Goal: Communication & Community: Answer question/provide support

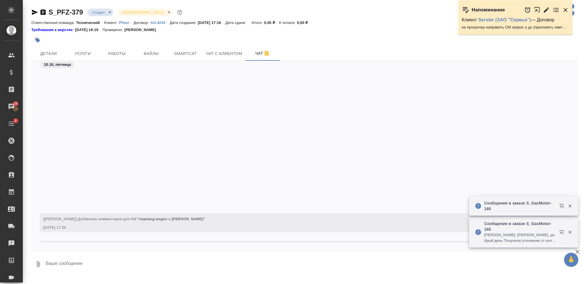
scroll to position [160, 0]
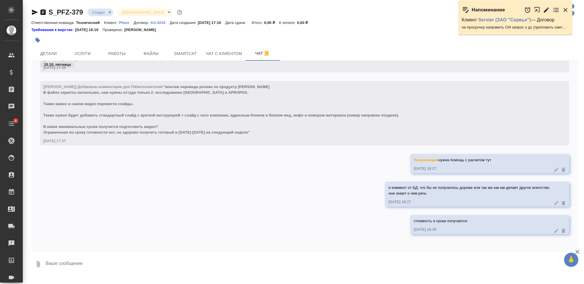
scroll to position [160, 0]
click at [284, 260] on textarea at bounding box center [311, 264] width 533 height 19
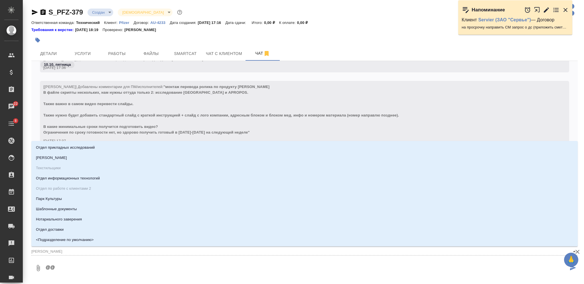
type textarea "@@Л"
type input "Л"
type textarea "@@ЛО"
type input "ЛО"
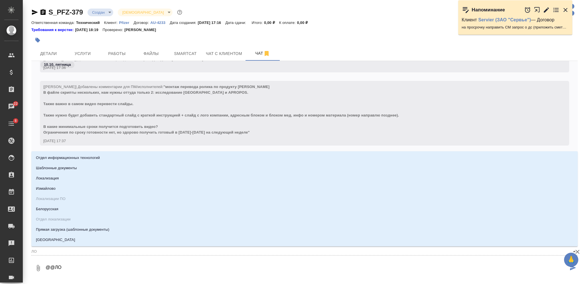
type textarea "@@Л"
type input "Л"
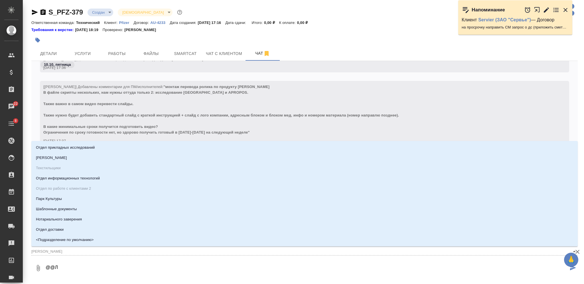
type textarea "@@Ло"
type input "Ло"
type textarea "@@Лок"
type input "Лок"
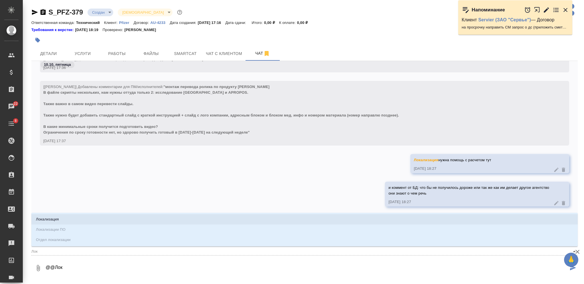
click at [267, 216] on li "Локализация" at bounding box center [304, 219] width 546 height 10
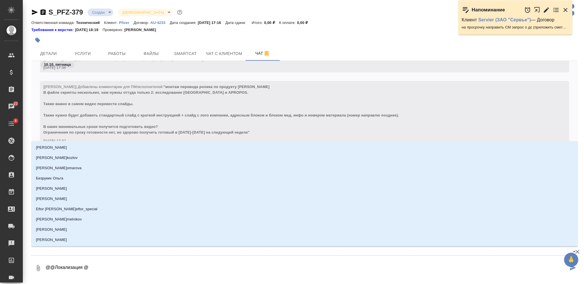
type textarea "@@Локализация @м"
type input "м"
type textarea "@@Локализация @му"
type input "му"
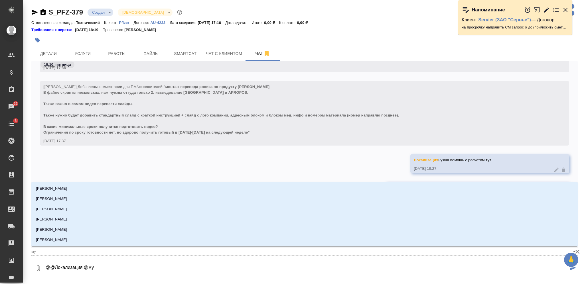
type textarea "@@Локализация @мут"
type input "мут"
type textarea "@@Локализация @мута"
type input "мута"
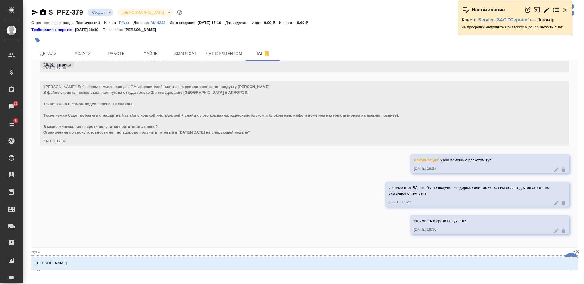
type textarea "@@Локализация @мутал"
type input "мутал"
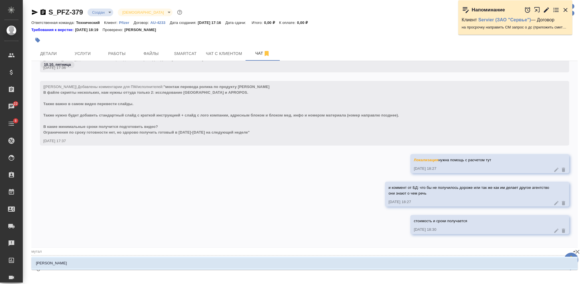
click at [316, 258] on li "Муталимов Марк" at bounding box center [304, 263] width 546 height 10
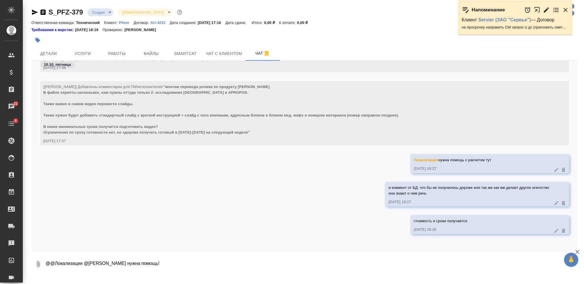
type textarea "@@Локализация @Муталимов Марк нужна помощь!"
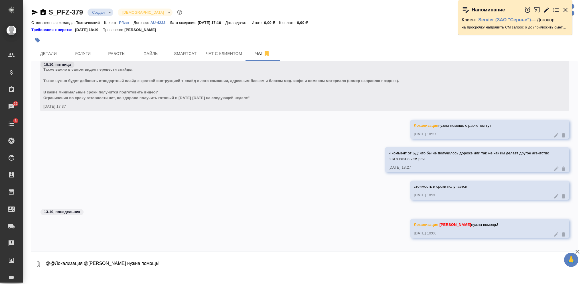
scroll to position [198, 0]
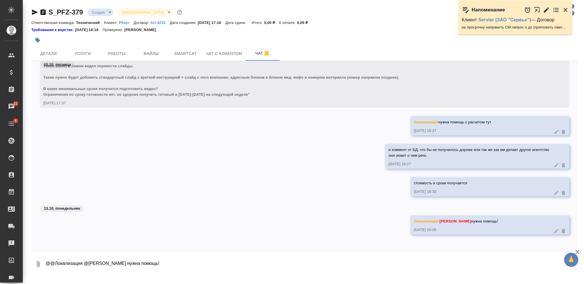
drag, startPoint x: 157, startPoint y: 150, endPoint x: 157, endPoint y: 142, distance: 7.4
click at [157, 150] on div "и коммент от БД: что бы не получилось дороже или так же как им делает другое аг…" at bounding box center [304, 160] width 546 height 33
click at [88, 56] on span "Услуги" at bounding box center [82, 53] width 27 height 7
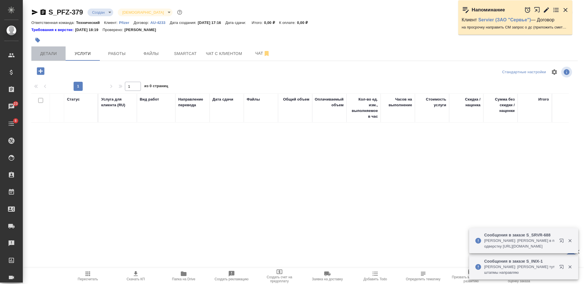
click at [61, 56] on span "Детали" at bounding box center [48, 53] width 27 height 7
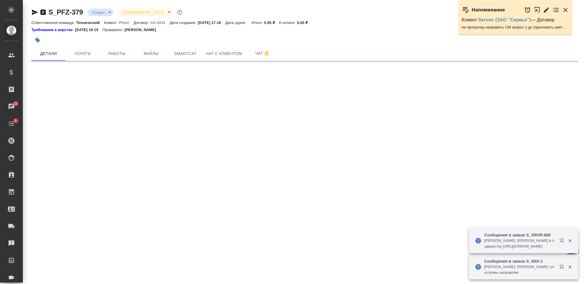
select select "RU"
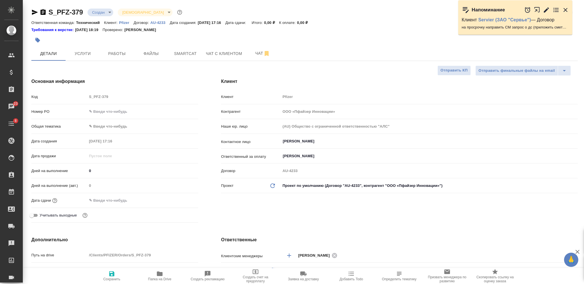
type textarea "x"
click at [257, 50] on span "Чат" at bounding box center [262, 53] width 27 height 7
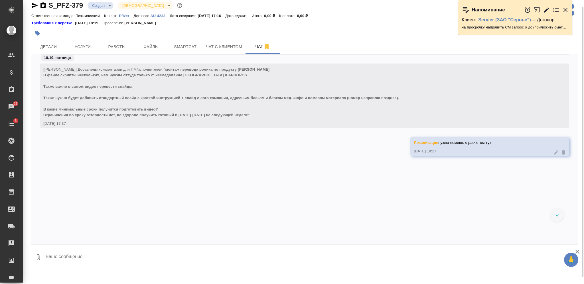
scroll to position [198, 0]
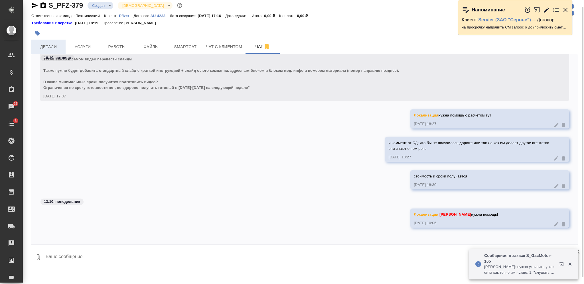
click at [56, 49] on span "Детали" at bounding box center [48, 46] width 27 height 7
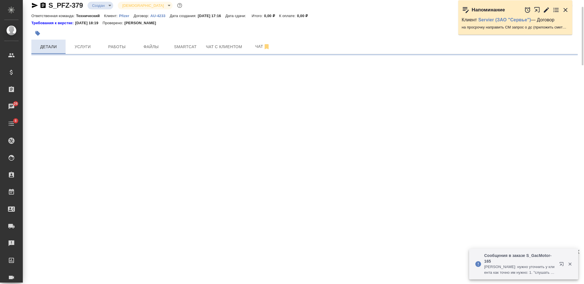
select select "RU"
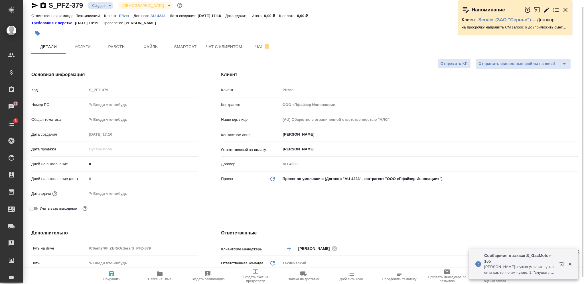
type textarea "x"
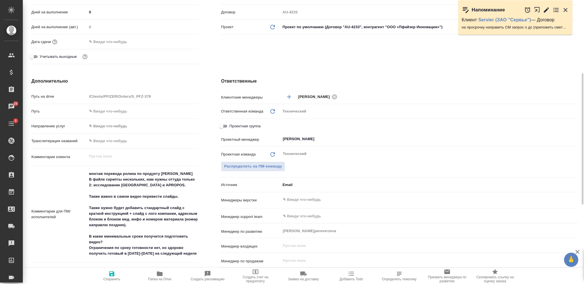
scroll to position [197, 0]
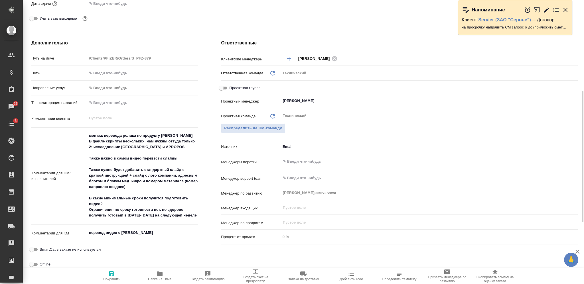
click at [408, 40] on h4 "Ответственные" at bounding box center [399, 43] width 357 height 7
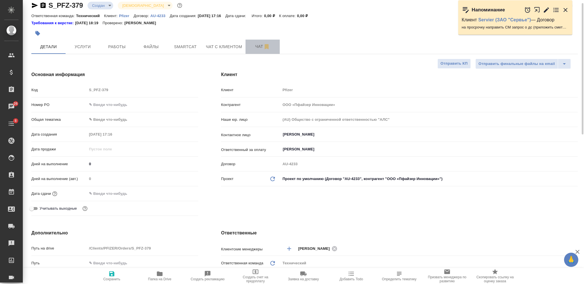
click at [259, 49] on span "Чат" at bounding box center [262, 46] width 27 height 7
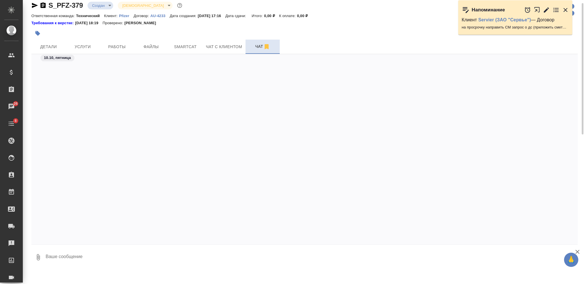
scroll to position [312, 0]
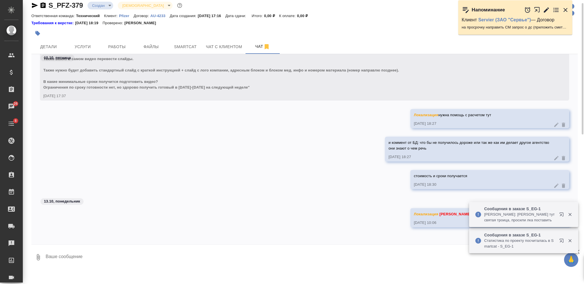
click at [144, 250] on textarea at bounding box center [311, 257] width 533 height 19
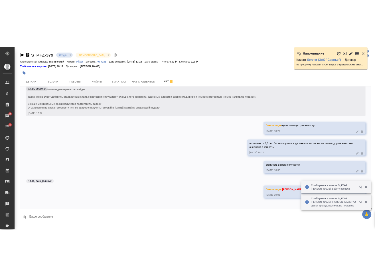
scroll to position [0, 0]
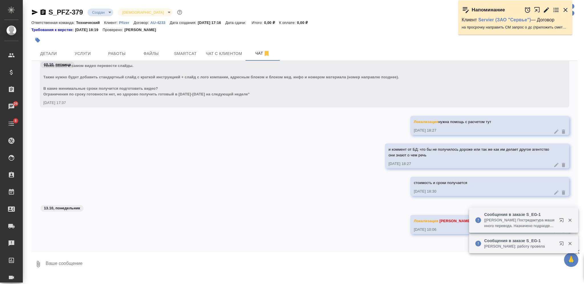
type textarea "4"
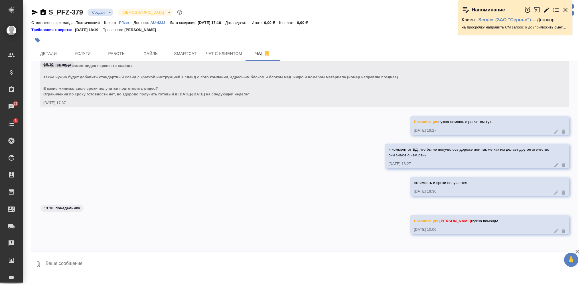
scroll to position [312, 0]
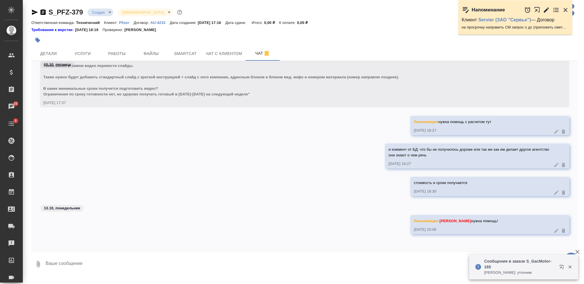
click at [554, 231] on icon at bounding box center [557, 231] width 6 height 6
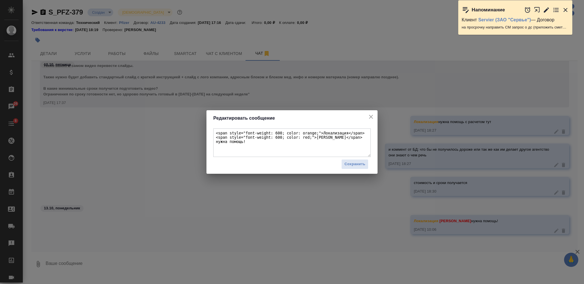
drag, startPoint x: 268, startPoint y: 136, endPoint x: 339, endPoint y: 138, distance: 71.0
click at [339, 138] on textarea "<span style="font-weight: 600; color: orange;">Локализация</span> <span style="…" at bounding box center [291, 143] width 157 height 29
type textarea "<span style="font-weight: 600; color: orange;">Локализация</span> <span style="…"
click at [346, 165] on span "Сохранить" at bounding box center [355, 164] width 21 height 7
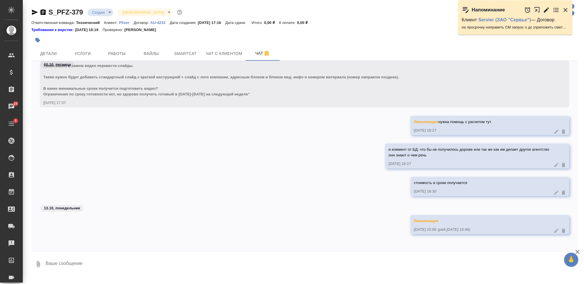
click at [313, 258] on textarea at bounding box center [311, 264] width 533 height 19
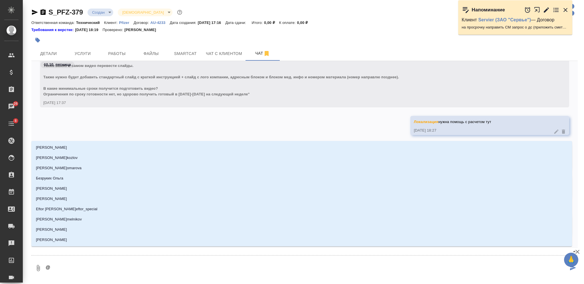
scroll to position [316, 0]
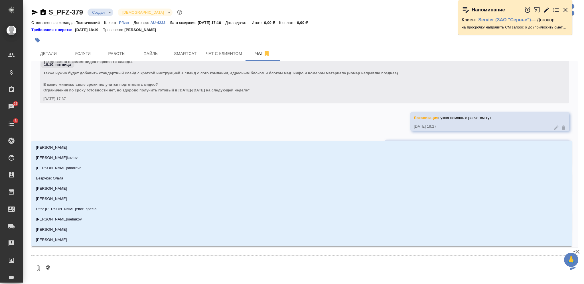
type textarea "@З"
type input "З"
type textarea "@За"
type input "За"
type textarea "@Заг"
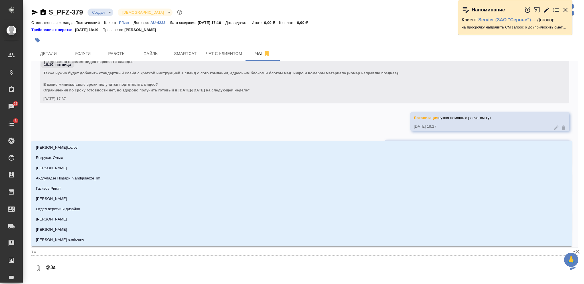
type input "Заг"
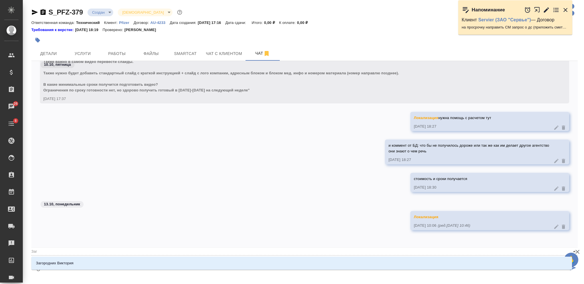
type textarea "@Заго"
type input "Заго"
type textarea "@Загор"
type input "Загор"
type textarea "@Загоро"
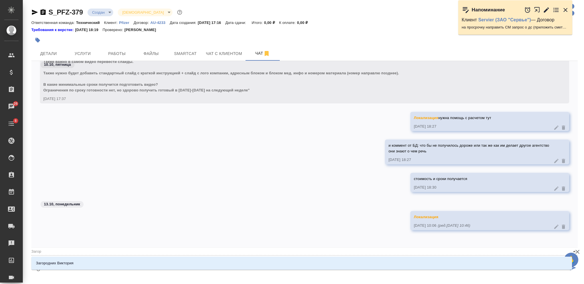
type input "Загоро"
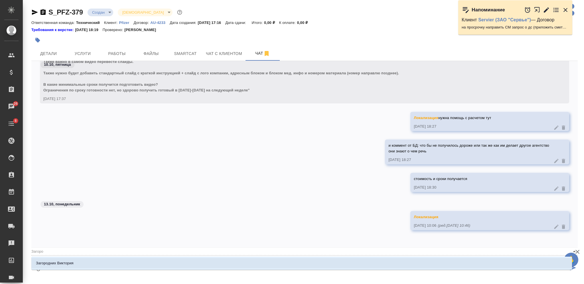
click at [316, 259] on li "Загородних Виктория" at bounding box center [301, 263] width 541 height 10
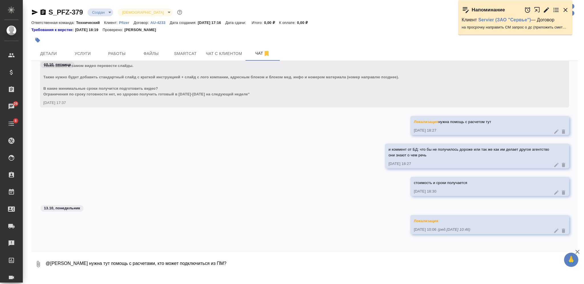
type textarea "@Загородних Виктория нужна тут помощь с расчетами, кто может подключиться из ПМ?"
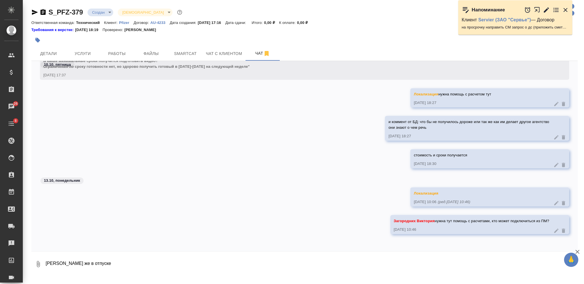
type textarea "Марк же в отпуске"
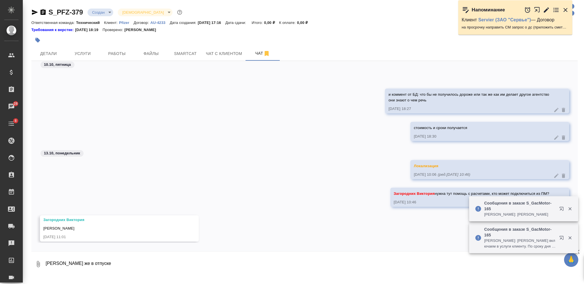
scroll to position [409, 0]
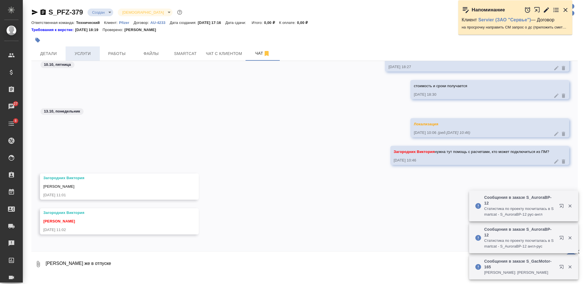
click at [77, 52] on span "Услуги" at bounding box center [82, 53] width 27 height 7
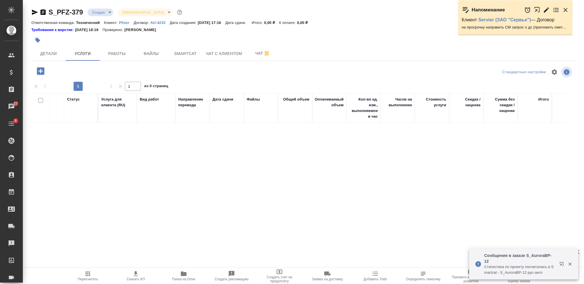
click at [41, 73] on icon "button" at bounding box center [40, 70] width 7 height 7
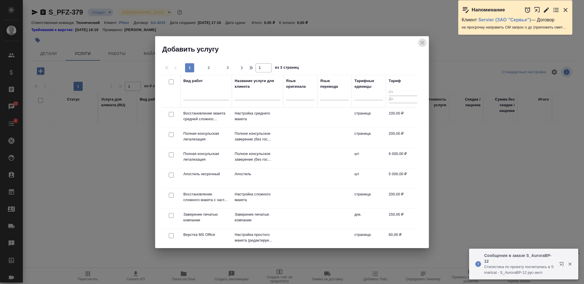
click at [419, 43] on icon "close" at bounding box center [422, 42] width 7 height 7
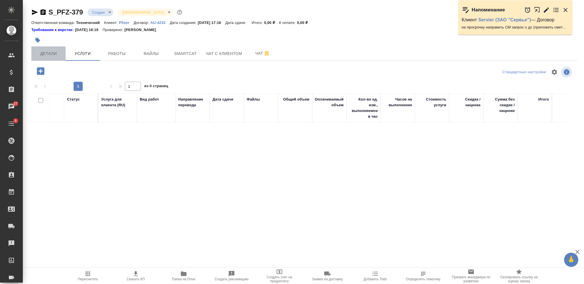
click at [52, 54] on span "Детали" at bounding box center [48, 53] width 27 height 7
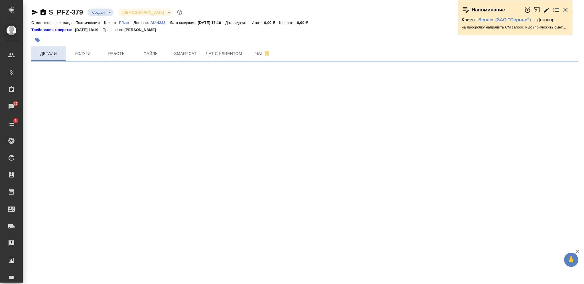
select select "RU"
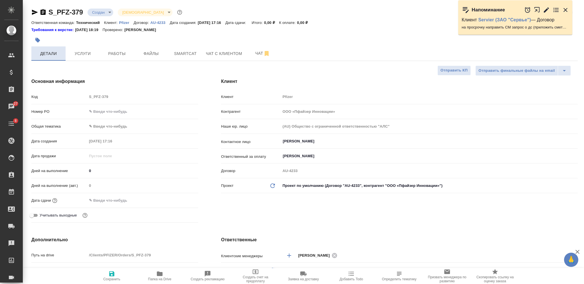
type textarea "x"
type input "Сергеева Анастасия"
type input "Переверзева Анна a.pereverzeva"
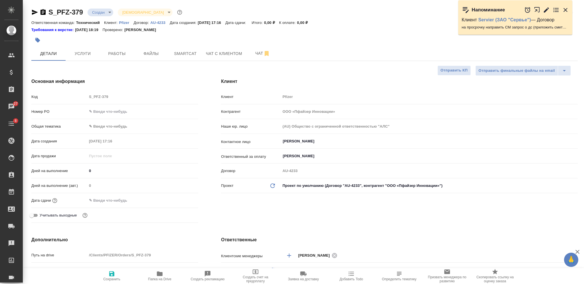
type textarea "x"
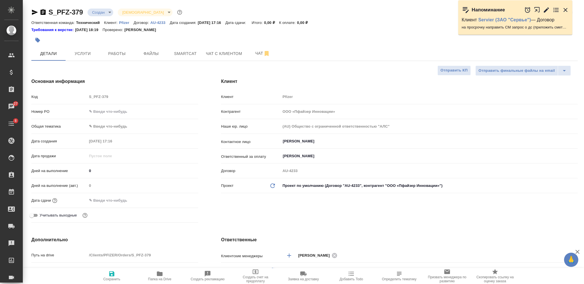
type textarea "x"
click at [92, 50] on span "Услуги" at bounding box center [82, 53] width 27 height 7
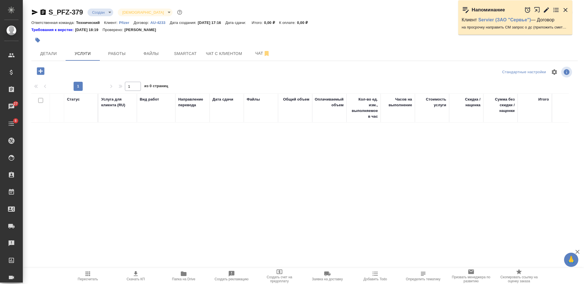
click at [42, 68] on icon "button" at bounding box center [40, 70] width 7 height 7
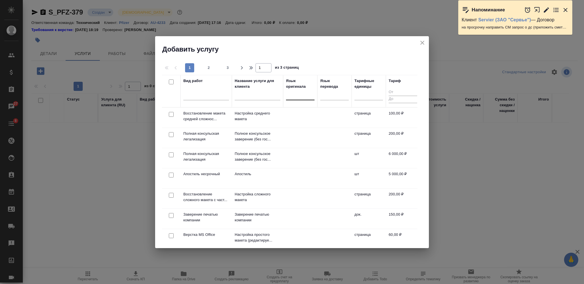
click at [300, 93] on div at bounding box center [300, 94] width 29 height 8
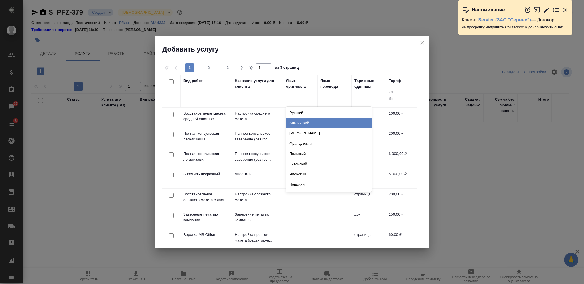
click at [291, 124] on div "Английский" at bounding box center [329, 123] width 86 height 10
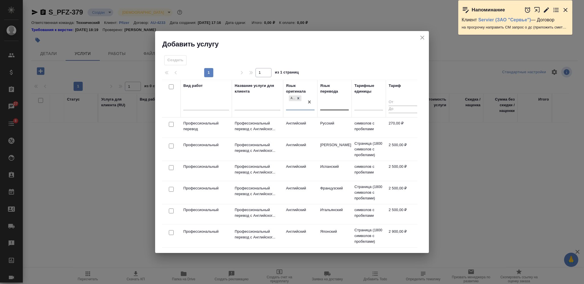
click at [330, 104] on div at bounding box center [334, 104] width 29 height 8
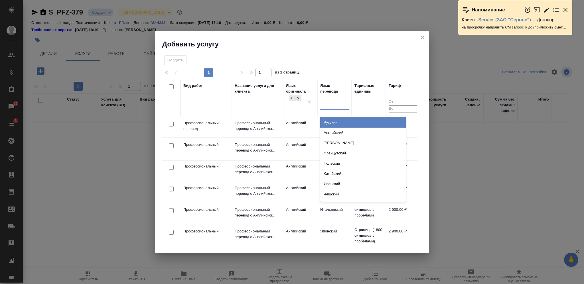
click at [331, 121] on div "Русский" at bounding box center [363, 123] width 86 height 10
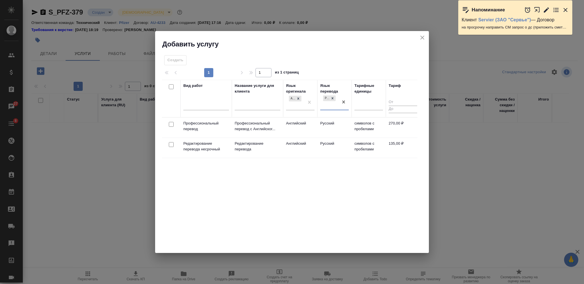
click at [172, 123] on input "checkbox" at bounding box center [171, 124] width 5 height 5
checkbox input "true"
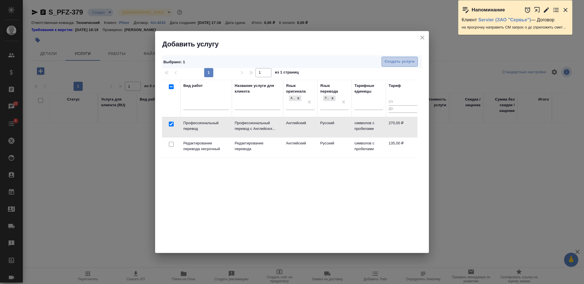
click at [393, 62] on span "Создать услуги" at bounding box center [400, 61] width 30 height 7
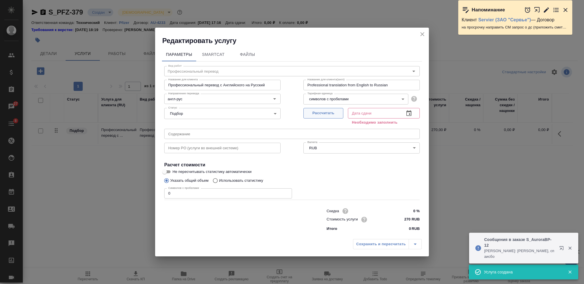
click at [312, 114] on span "Рассчитать" at bounding box center [324, 113] width 34 height 7
type input "13.10.2025 11:08"
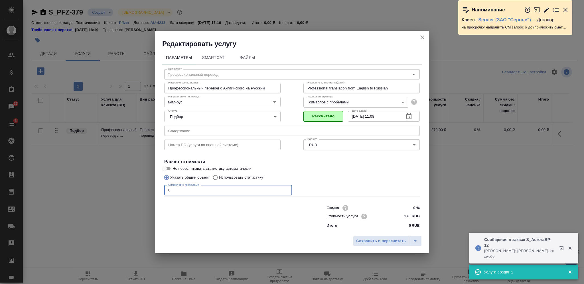
drag, startPoint x: 177, startPoint y: 192, endPoint x: 132, endPoint y: 195, distance: 45.8
click at [152, 195] on div "Редактировать услугу Параметры SmartCat Файлы Вид работ Профессиональный перево…" at bounding box center [292, 142] width 584 height 284
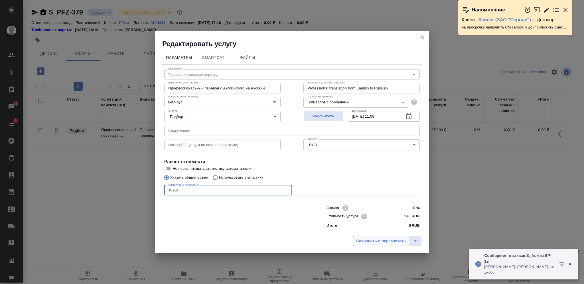
type input "10201"
click at [371, 242] on span "Сохранить и пересчитать" at bounding box center [381, 241] width 50 height 7
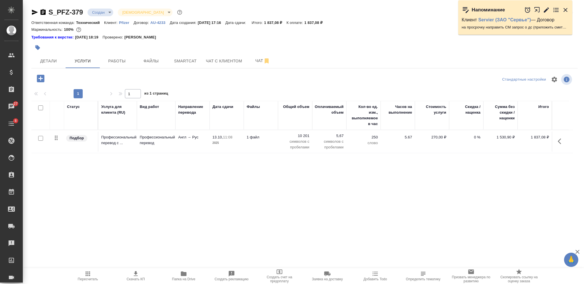
click at [272, 141] on td "1 файл" at bounding box center [261, 142] width 34 height 20
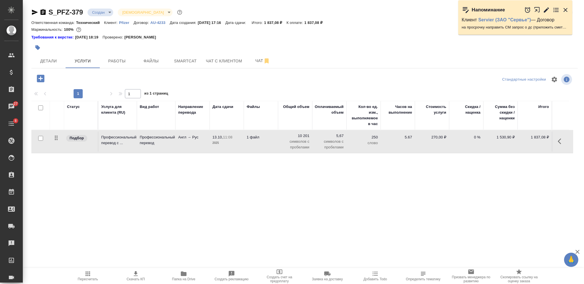
click at [272, 141] on td "1 файл" at bounding box center [261, 142] width 34 height 20
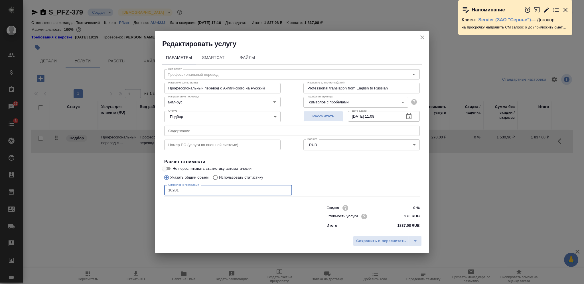
click at [171, 190] on input "10201" at bounding box center [228, 190] width 128 height 10
type input "16201"
click at [372, 239] on span "Сохранить и пересчитать" at bounding box center [381, 241] width 50 height 7
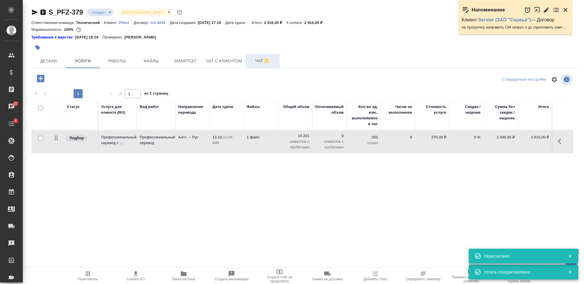
click at [254, 58] on span "Чат" at bounding box center [262, 60] width 27 height 7
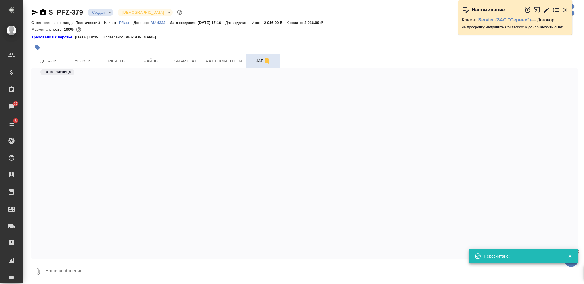
scroll to position [728, 0]
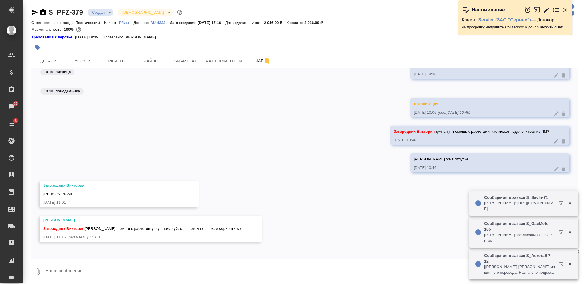
drag, startPoint x: 235, startPoint y: 270, endPoint x: 234, endPoint y: 273, distance: 3.1
click at [235, 272] on textarea at bounding box center [311, 271] width 533 height 19
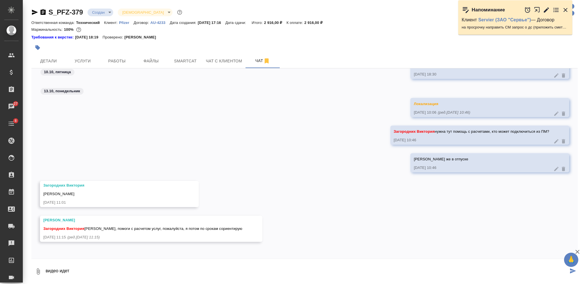
type textarea "видео идет"
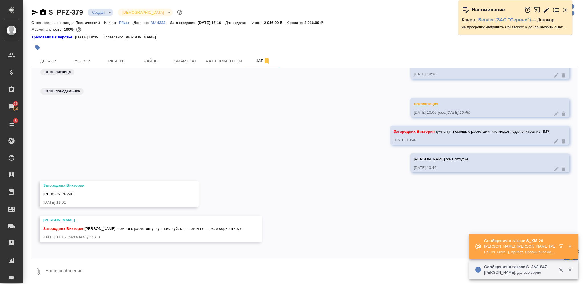
click at [125, 25] on div "Ответственная команда: Технический Клиент: Pfizer Договор: AU-4233 Дата создани…" at bounding box center [304, 22] width 546 height 7
click at [124, 23] on p "Pfizer" at bounding box center [126, 23] width 15 height 4
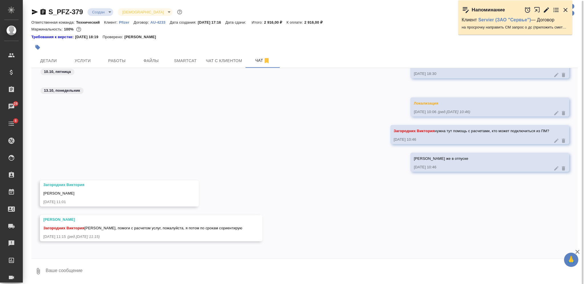
scroll to position [1, 0]
click at [203, 262] on textarea at bounding box center [311, 271] width 533 height 19
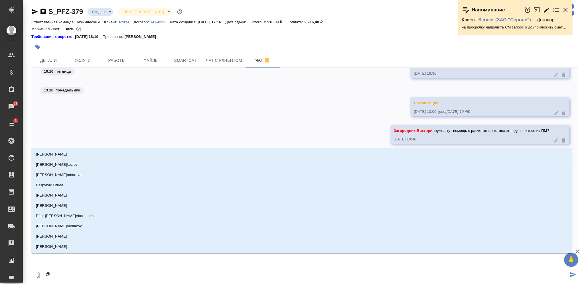
type textarea "@з"
type input "з"
type textarea "@за"
type input "за"
type textarea "@заг"
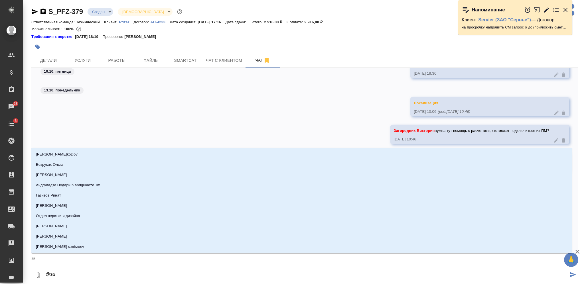
type input "заг"
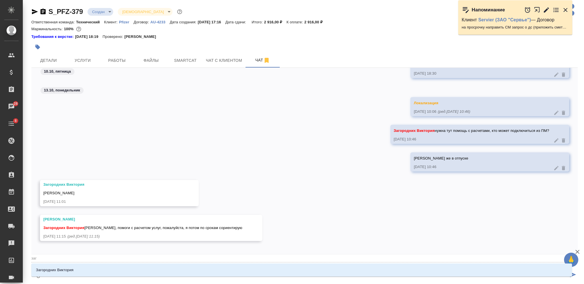
type textarea "@заго"
type input "заго"
type textarea "@загор"
type input "загор"
type textarea "@загоро"
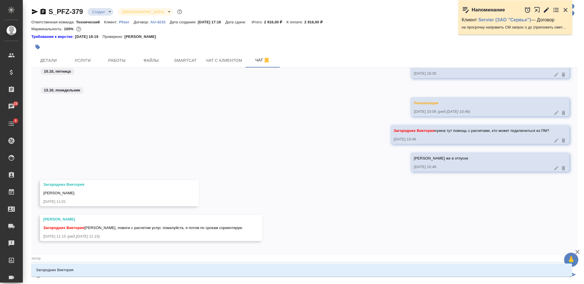
type input "загоро"
type textarea "@загород"
type input "загород"
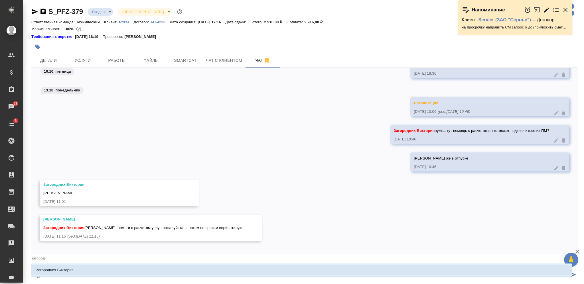
click at [209, 268] on li "Загородних Виктория" at bounding box center [301, 270] width 541 height 10
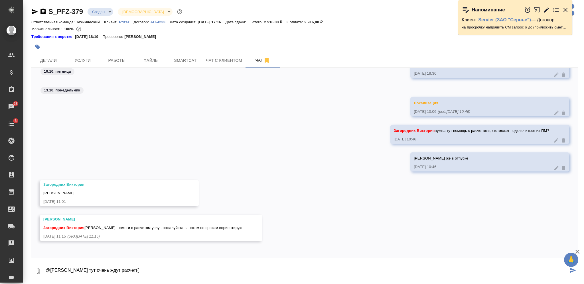
type textarea "@Загородних Виктория тут очень ждут расчет(("
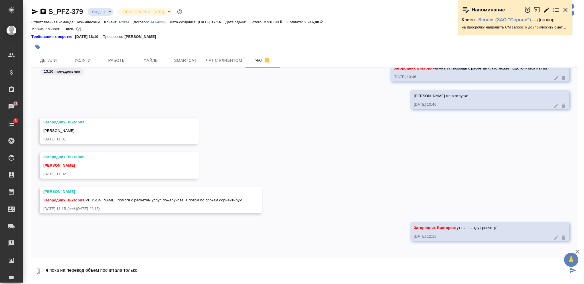
type textarea "я пока на перевод объем посчитала только"
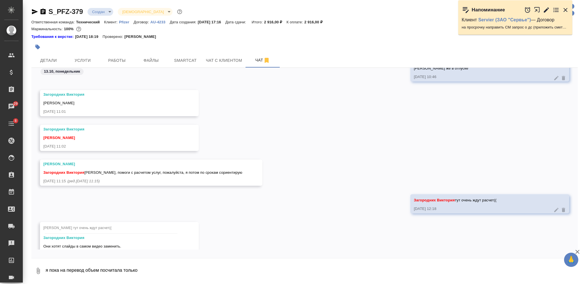
scroll to position [842, 0]
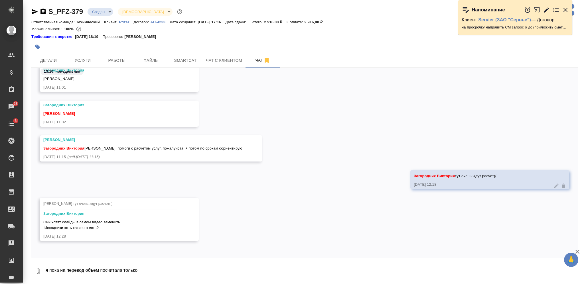
click at [256, 265] on textarea "я пока на перевод объем посчитала только" at bounding box center [311, 271] width 533 height 19
type textarea "уточняю"
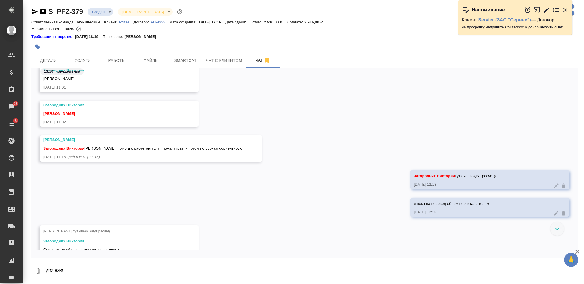
scroll to position [898, 0]
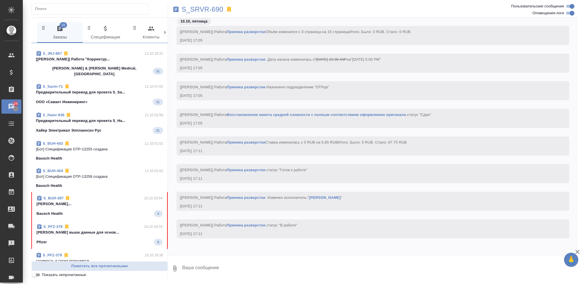
scroll to position [228, 0]
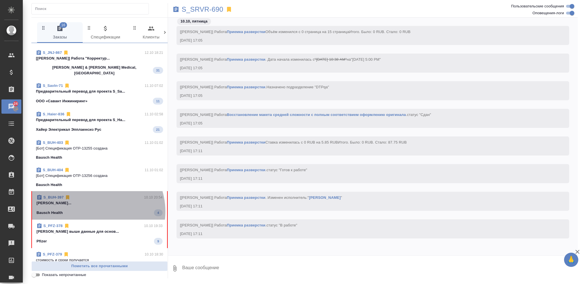
click at [94, 210] on div "Bausch Health 4" at bounding box center [100, 213] width 126 height 7
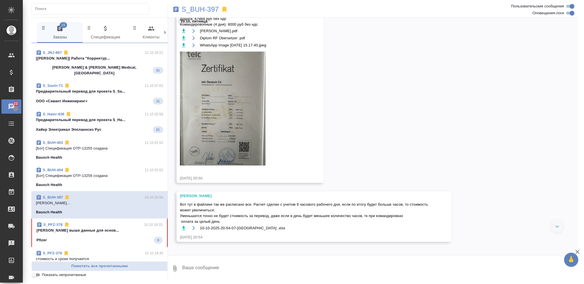
scroll to position [4624, 0]
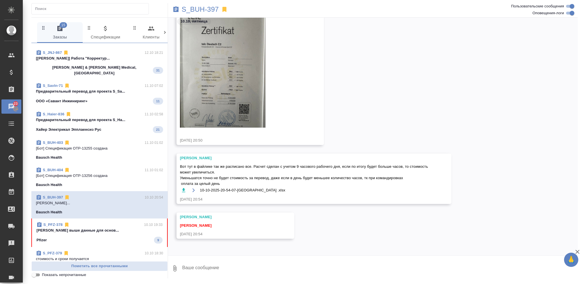
click at [56, 195] on link "S_BUH-397" at bounding box center [53, 197] width 20 height 4
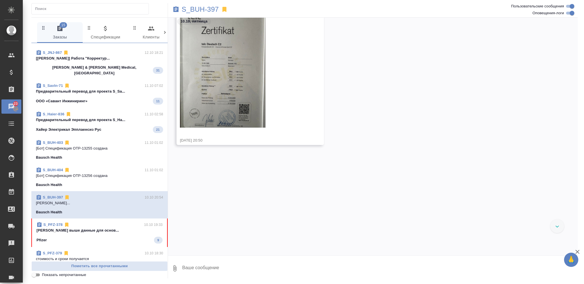
scroll to position [4472, 0]
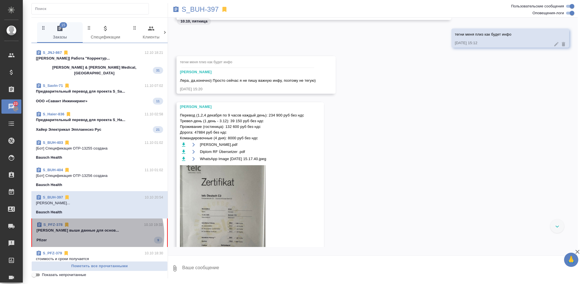
click at [89, 225] on span "S_PFZ-378 10.10 19:33 Никифорова Валерия выше данные для основ... Pfizer 9" at bounding box center [100, 233] width 126 height 22
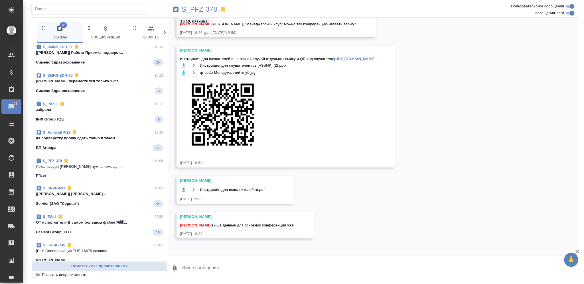
scroll to position [0, 0]
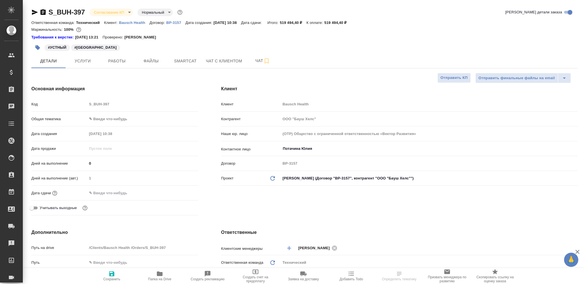
select select "RU"
type textarea "x"
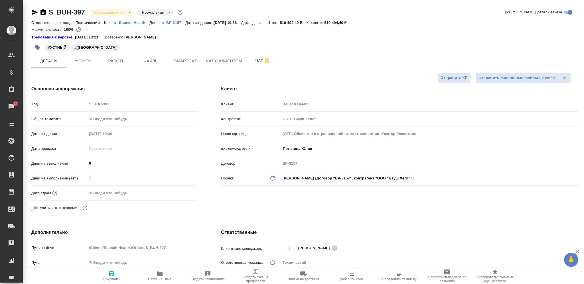
type textarea "x"
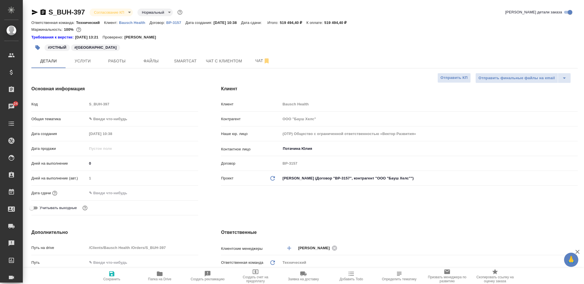
type textarea "x"
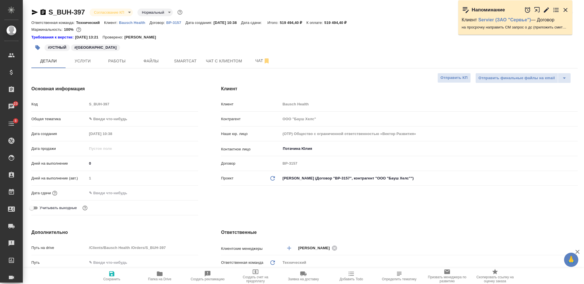
type textarea "x"
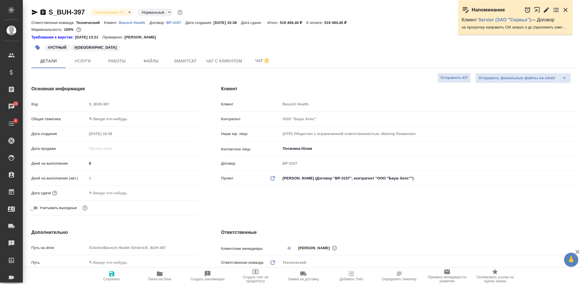
type textarea "x"
click at [256, 59] on span "Чат" at bounding box center [262, 60] width 27 height 7
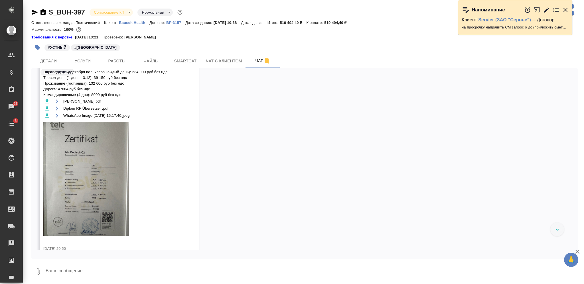
scroll to position [3256, 0]
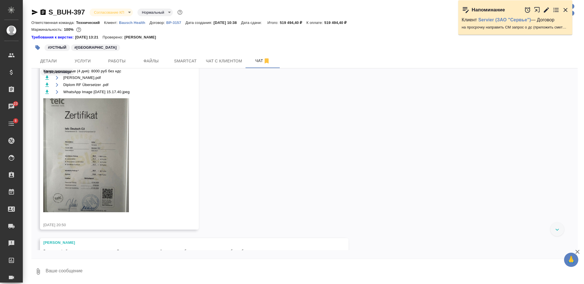
click at [106, 159] on img at bounding box center [86, 155] width 86 height 114
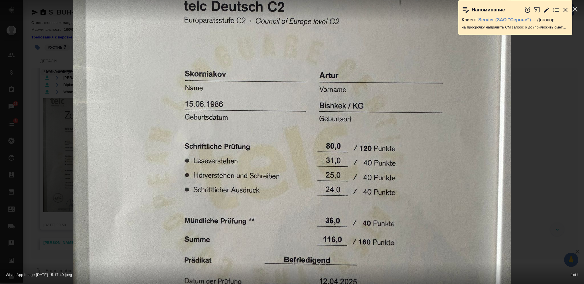
click at [276, 163] on img at bounding box center [292, 142] width 438 height 584
click at [536, 172] on div "WhatsApp Image 2025-10-10 at 15.17.40.jpeg 1 of 1" at bounding box center [292, 142] width 584 height 284
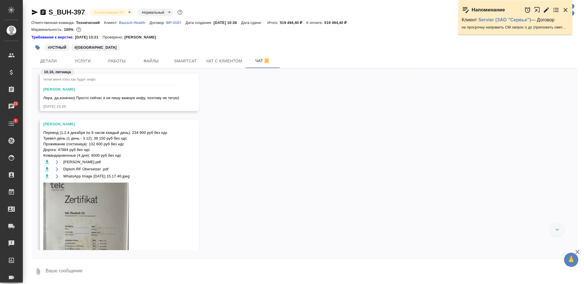
scroll to position [3032, 0]
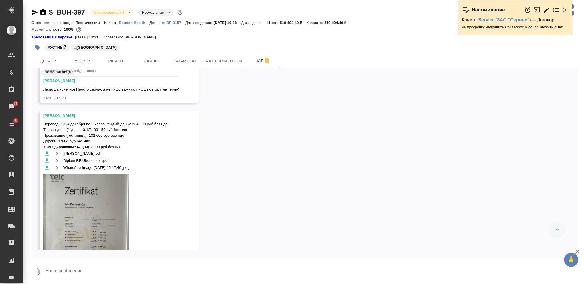
click at [48, 153] on icon "button" at bounding box center [46, 153] width 3 height 4
click at [48, 162] on icon "button" at bounding box center [46, 161] width 3 height 4
click at [48, 169] on icon "button" at bounding box center [46, 168] width 3 height 4
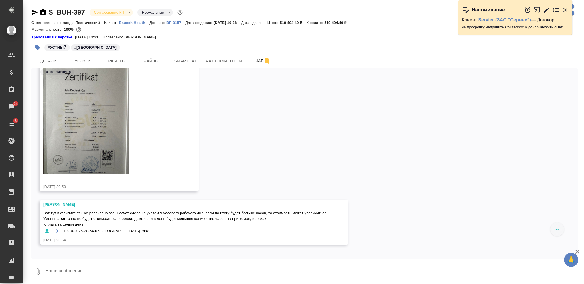
scroll to position [3183, 0]
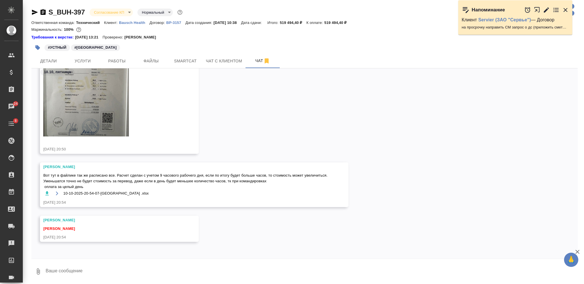
click at [47, 193] on icon "button" at bounding box center [46, 193] width 3 height 4
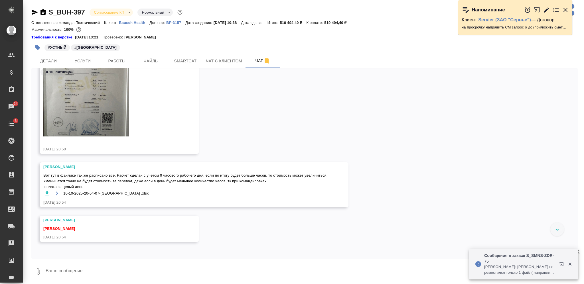
scroll to position [3069, 0]
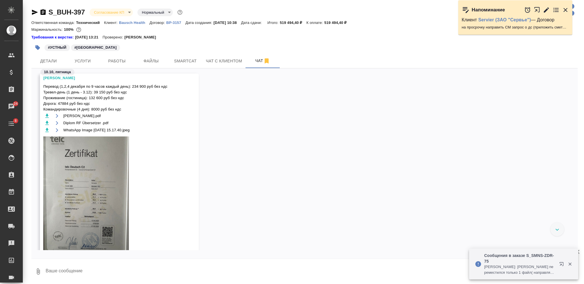
click at [393, 38] on div "Требования к верстке: 21.05.2024 13:21 Проверено: Петрова Валерия" at bounding box center [304, 38] width 546 height 6
click at [85, 51] on div "#УСТНЫЙ #Германия" at bounding box center [213, 47] width 364 height 13
click at [87, 62] on span "Услуги" at bounding box center [82, 61] width 27 height 7
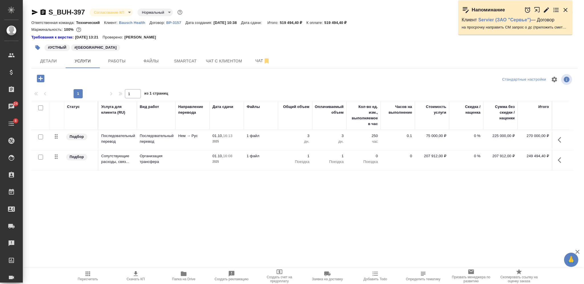
click at [184, 276] on icon "button" at bounding box center [184, 274] width 6 height 5
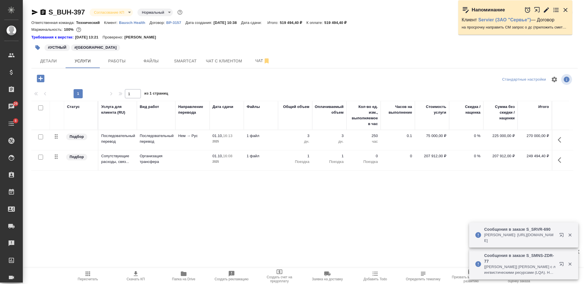
click at [181, 140] on td "Нем → Рус" at bounding box center [192, 140] width 34 height 20
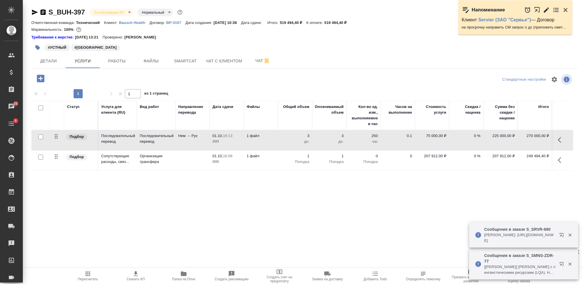
click at [181, 140] on td "Нем → Рус" at bounding box center [192, 140] width 34 height 20
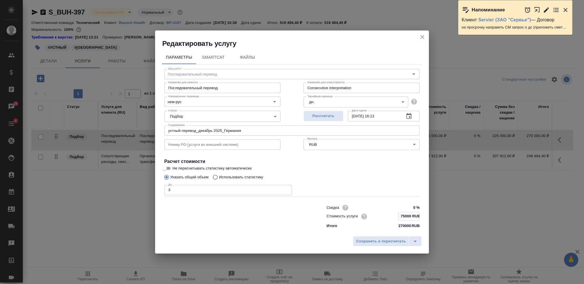
click at [404, 216] on input "75000 RUB" at bounding box center [409, 216] width 21 height 8
click at [408, 216] on input "75000 RUB" at bounding box center [409, 216] width 21 height 8
type input "78300 RUB"
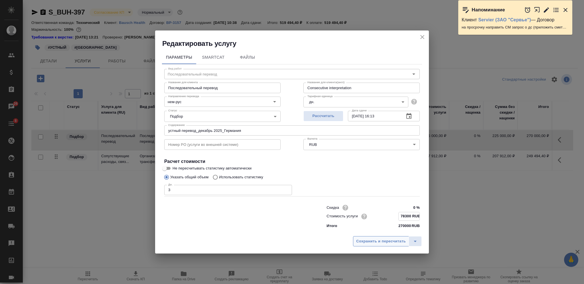
click at [361, 240] on span "Сохранить и пересчитать" at bounding box center [381, 241] width 50 height 7
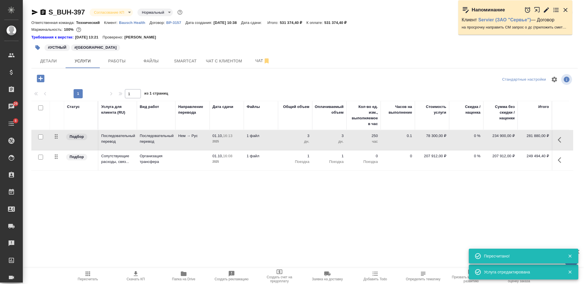
click at [178, 196] on div "Статус Услуга для клиента (RU) Вид работ Направление перевода Дата сдачи Файлы …" at bounding box center [302, 162] width 542 height 123
click at [185, 157] on td at bounding box center [192, 161] width 34 height 20
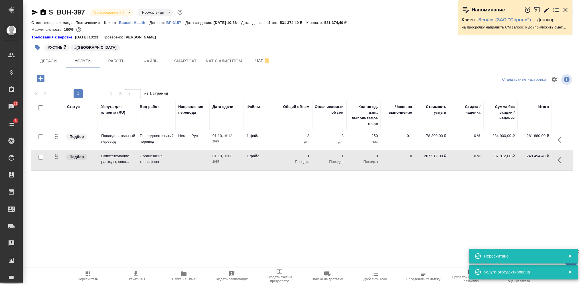
click at [185, 157] on td at bounding box center [192, 161] width 34 height 20
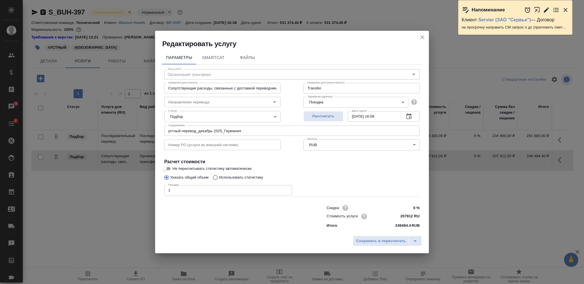
click at [404, 217] on input "207912 RUB" at bounding box center [408, 216] width 21 height 8
click at [404, 217] on input "207912 RUB" at bounding box center [409, 216] width 21 height 8
type input "227634 RUB"
click at [393, 244] on span "Сохранить и пересчитать" at bounding box center [381, 241] width 50 height 7
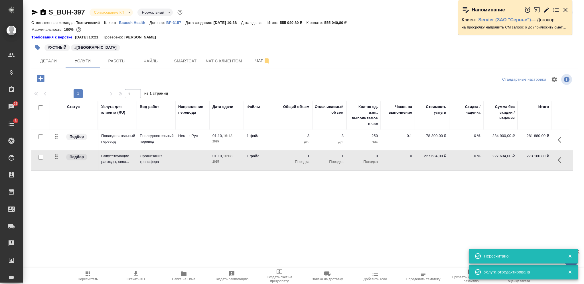
click at [152, 212] on div "Статус Услуга для клиента (RU) Вид работ Направление перевода Дата сдачи Файлы …" at bounding box center [302, 162] width 542 height 123
click at [140, 273] on span "Скачать КП" at bounding box center [135, 276] width 41 height 11
click at [42, 12] on icon "button" at bounding box center [43, 12] width 7 height 7
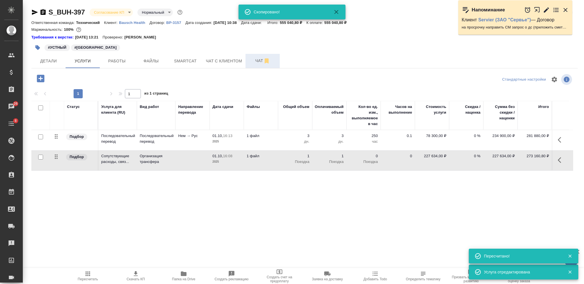
click at [256, 57] on span "Чат" at bounding box center [262, 60] width 27 height 7
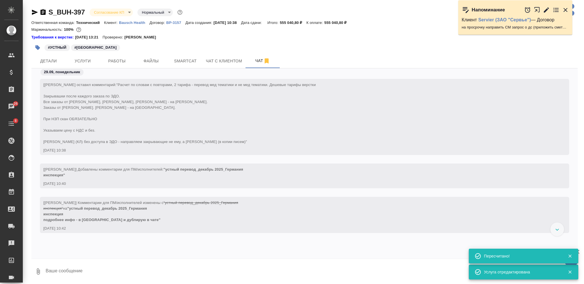
scroll to position [3332, 0]
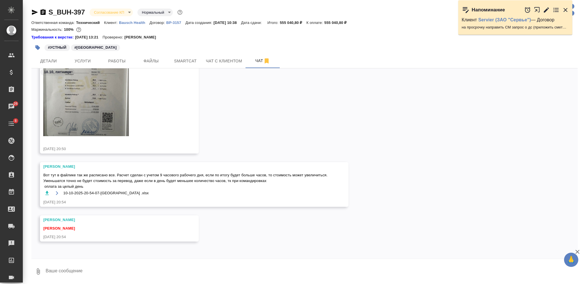
click at [221, 265] on textarea at bounding box center [311, 271] width 533 height 19
type textarea "поймала, направила клиенту инфо и перерасчет)"
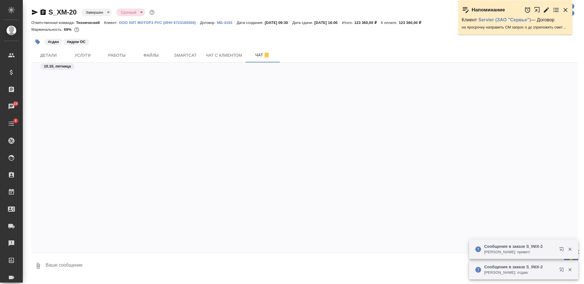
scroll to position [2777, 0]
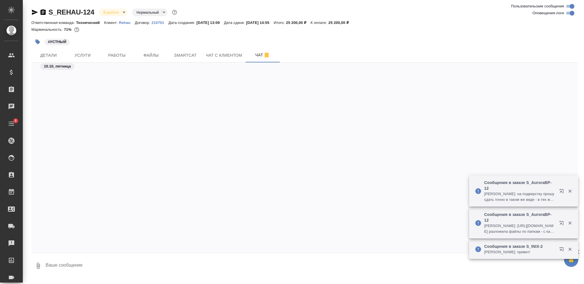
scroll to position [5386, 0]
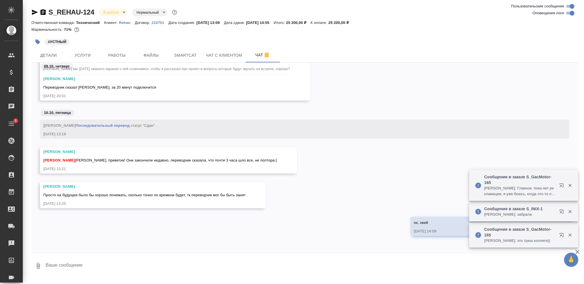
click at [126, 46] on div "#УСТНЫЙ" at bounding box center [213, 42] width 364 height 13
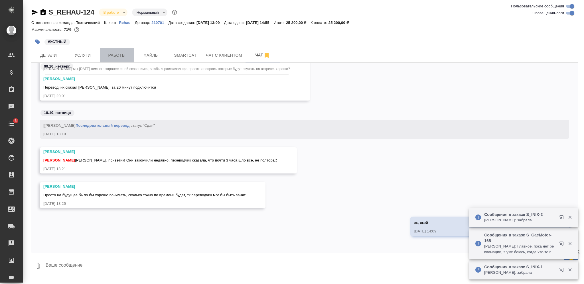
click at [126, 49] on button "Работы" at bounding box center [117, 55] width 34 height 14
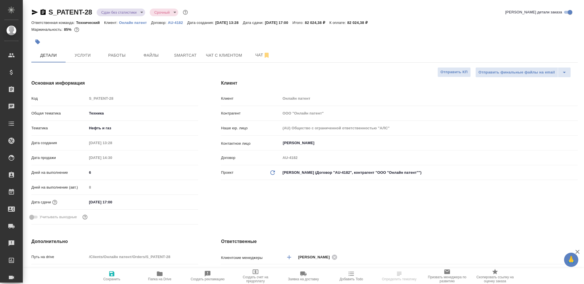
select select "RU"
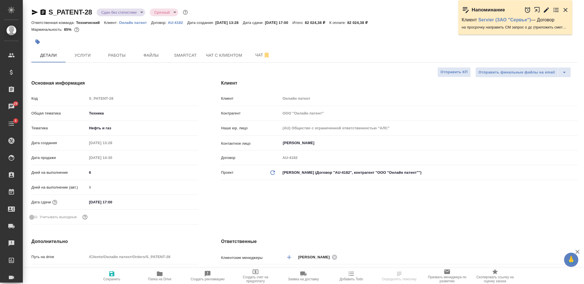
click at [44, 14] on icon "button" at bounding box center [42, 12] width 5 height 6
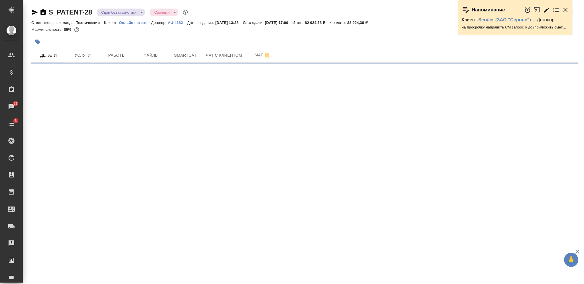
select select "RU"
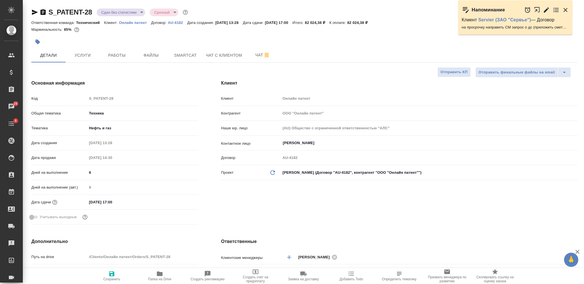
type textarea "x"
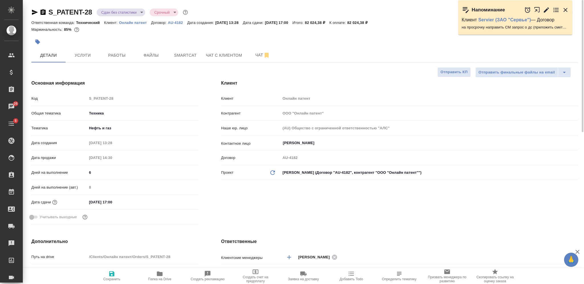
type textarea "x"
click at [41, 42] on button "button" at bounding box center [37, 42] width 13 height 13
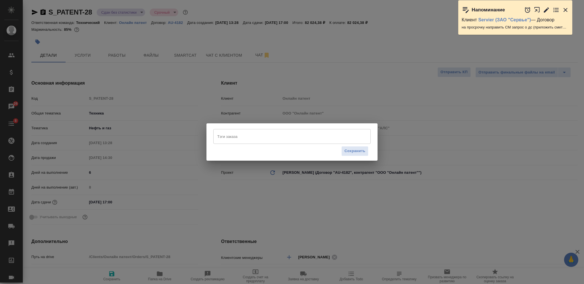
click at [281, 132] on input "Тэги заказа" at bounding box center [286, 137] width 141 height 10
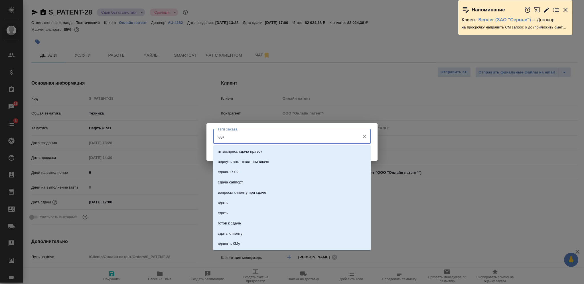
type input "сдан"
click at [307, 183] on li "сдан" at bounding box center [291, 182] width 157 height 10
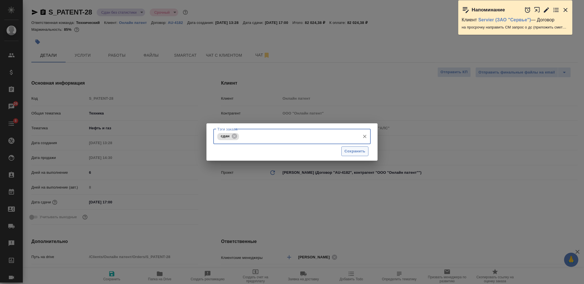
click at [359, 152] on span "Сохранить" at bounding box center [355, 151] width 21 height 7
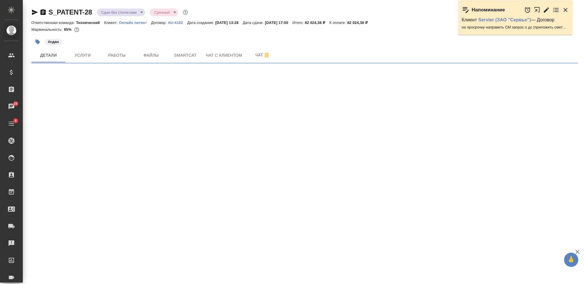
select select "RU"
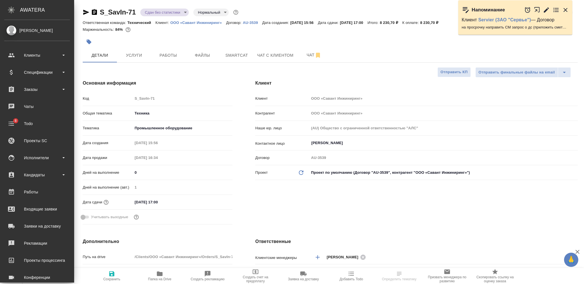
select select "RU"
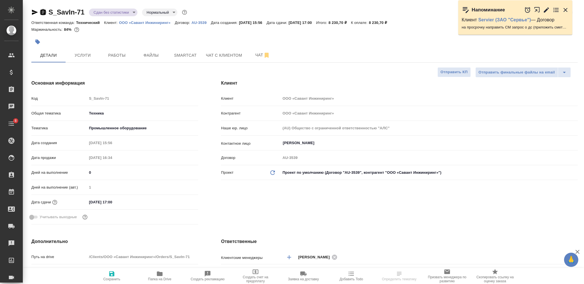
click at [42, 13] on icon "button" at bounding box center [43, 12] width 7 height 7
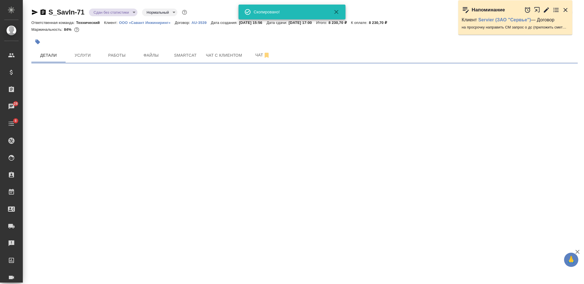
select select "RU"
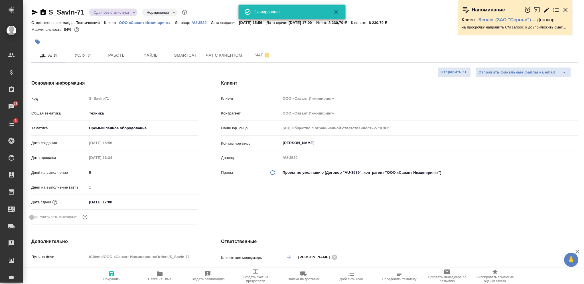
type textarea "x"
click at [37, 42] on icon "button" at bounding box center [37, 42] width 5 height 5
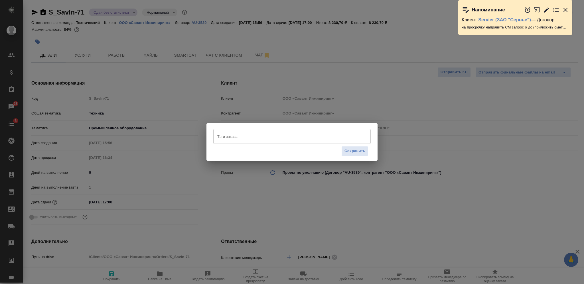
click at [281, 129] on div "Тэги заказа" at bounding box center [291, 136] width 157 height 15
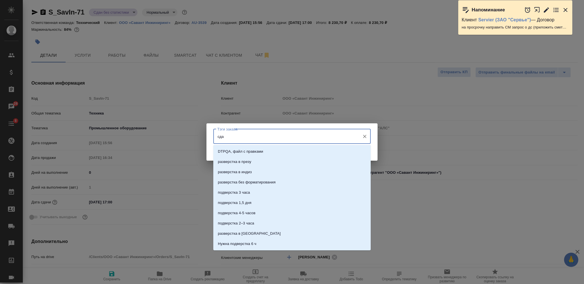
type input "сдан"
click at [269, 180] on li "сдан" at bounding box center [291, 182] width 157 height 10
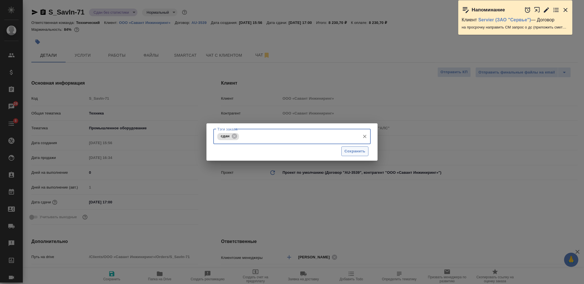
click at [345, 152] on span "Сохранить" at bounding box center [355, 151] width 21 height 7
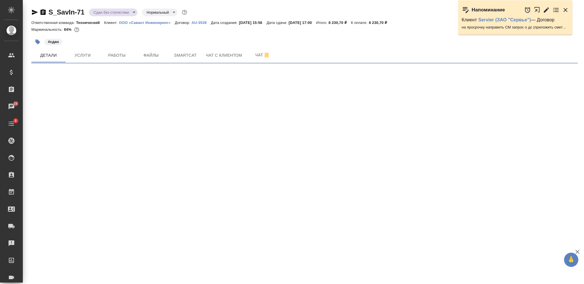
select select "RU"
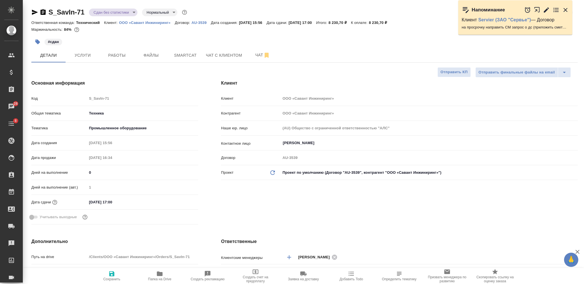
type textarea "x"
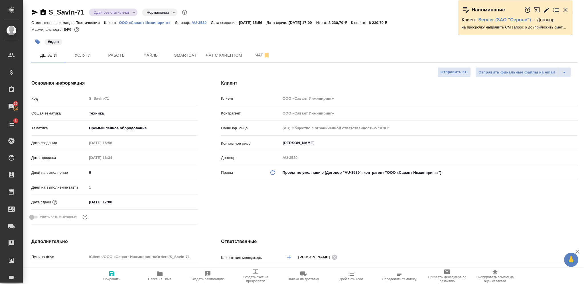
type textarea "x"
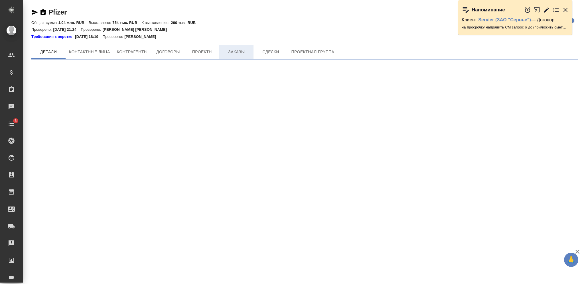
click at [235, 57] on button "Заказы" at bounding box center [236, 52] width 34 height 14
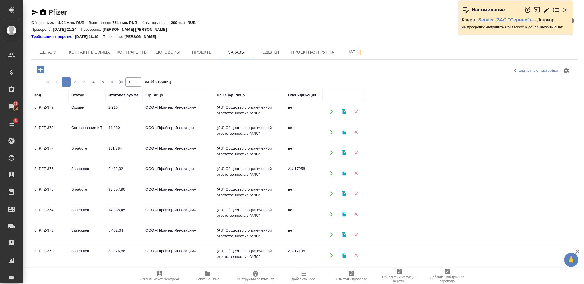
click at [115, 127] on td "44 880" at bounding box center [124, 132] width 37 height 20
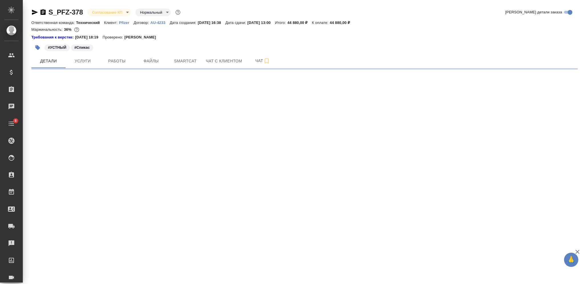
select select "RU"
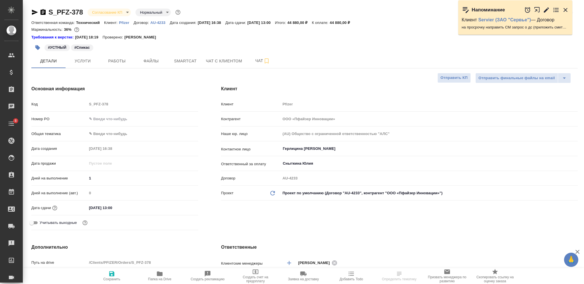
type textarea "x"
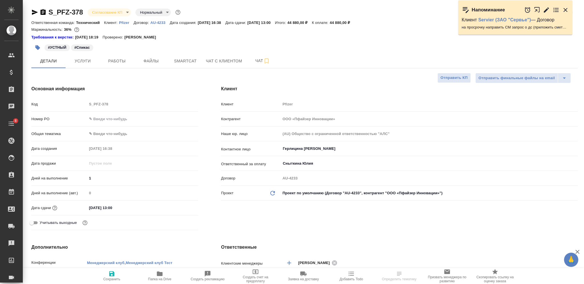
type textarea "x"
click at [119, 119] on input "text" at bounding box center [142, 119] width 111 height 8
paste input "9501089223"
type input "9501089223"
type textarea "x"
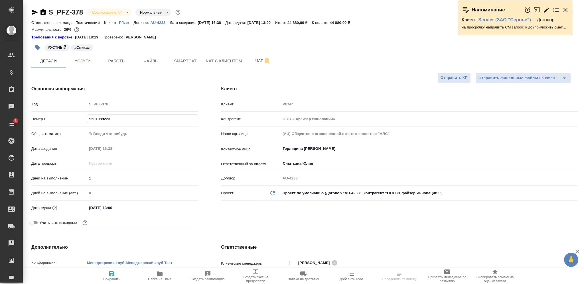
type textarea "x"
type input "9501089223"
click at [114, 273] on icon "button" at bounding box center [111, 274] width 7 height 7
type textarea "x"
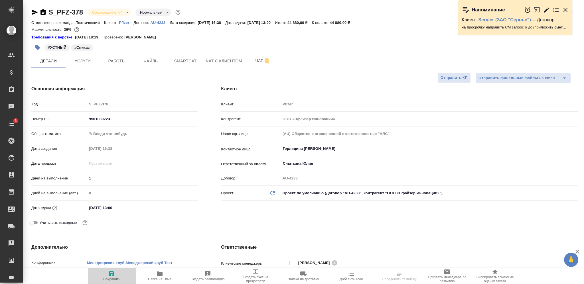
type textarea "x"
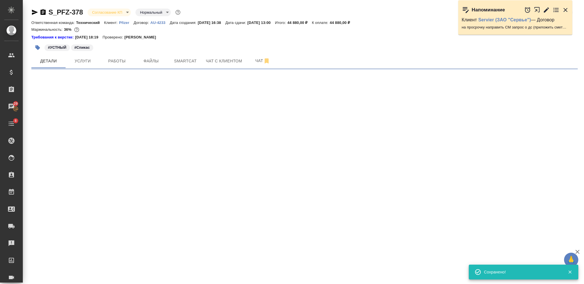
select select "RU"
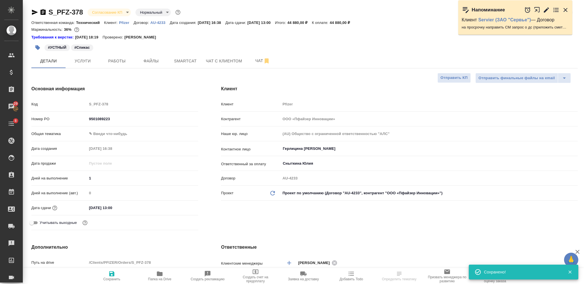
type textarea "x"
click at [252, 53] on div "#УСТНЫЙ #Спикас" at bounding box center [213, 47] width 364 height 13
click at [252, 56] on button "Чат" at bounding box center [263, 61] width 34 height 14
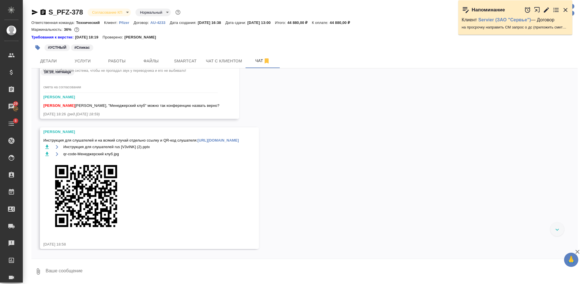
scroll to position [1781, 0]
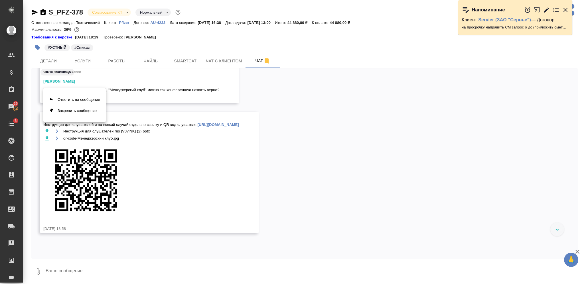
click at [80, 183] on div at bounding box center [292, 142] width 584 height 284
click at [48, 141] on icon "button" at bounding box center [47, 139] width 6 height 6
click at [46, 133] on icon "button" at bounding box center [46, 131] width 3 height 4
click at [45, 134] on icon "button" at bounding box center [47, 132] width 6 height 6
click at [48, 134] on icon "button" at bounding box center [47, 132] width 6 height 6
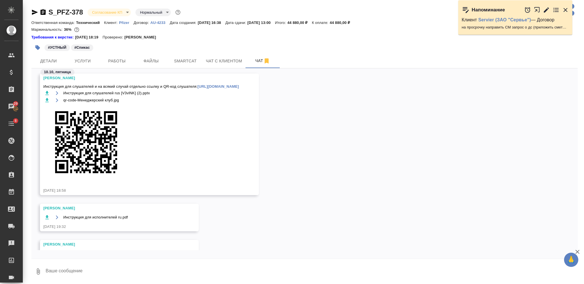
scroll to position [1635, 0]
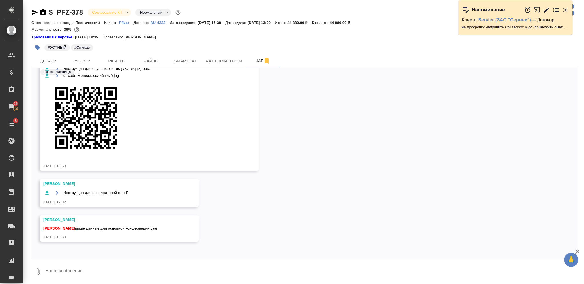
click at [47, 193] on icon "button" at bounding box center [46, 193] width 3 height 4
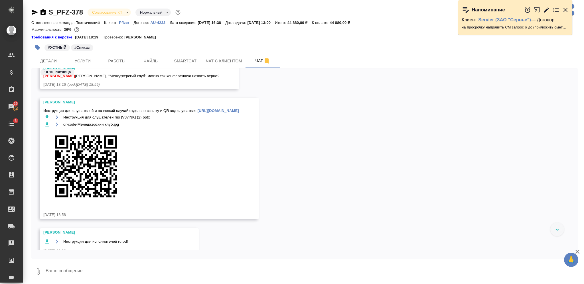
scroll to position [1559, 0]
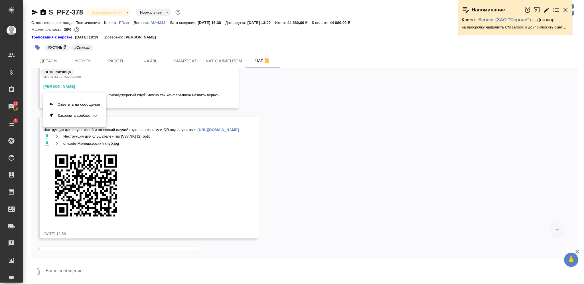
click at [88, 138] on div at bounding box center [292, 142] width 584 height 284
drag, startPoint x: 43, startPoint y: 137, endPoint x: 344, endPoint y: 137, distance: 300.6
click at [259, 137] on div "[PERSON_NAME] для слушателей и на всякий случай отдельно ссылку и QR-код слушат…" at bounding box center [149, 178] width 219 height 122
copy span "Инструкция для слушателей и на всякий случай отдельно ссылку и QR-код слушателя…"
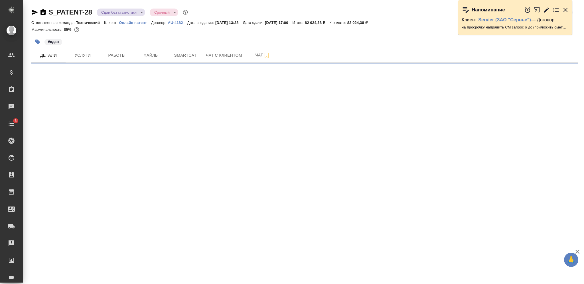
click at [44, 12] on icon "button" at bounding box center [42, 12] width 5 height 6
select select "RU"
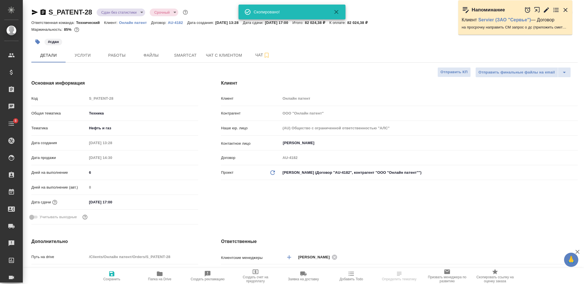
type textarea "x"
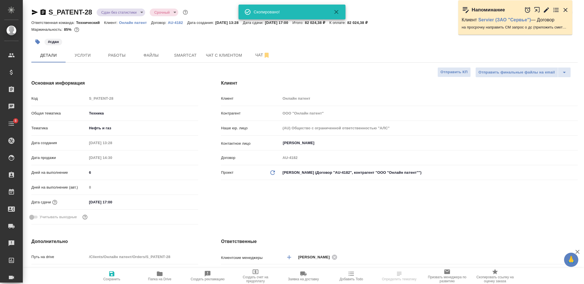
type textarea "x"
select select "RU"
type textarea "x"
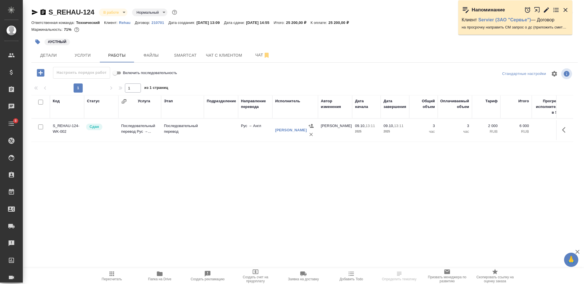
click at [121, 22] on p "Rehau" at bounding box center [127, 23] width 16 height 4
click at [227, 134] on td at bounding box center [221, 130] width 34 height 20
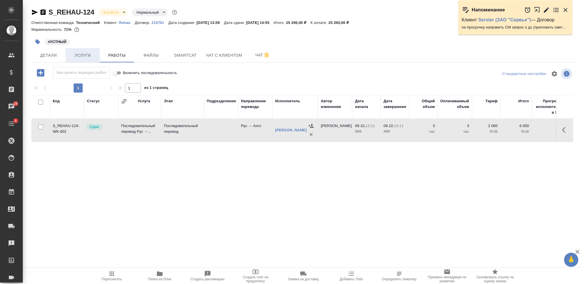
click at [97, 60] on button "Услуги" at bounding box center [83, 55] width 34 height 14
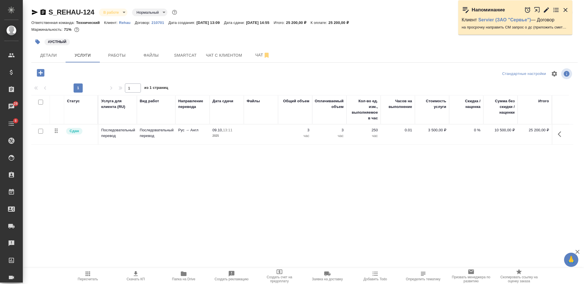
click at [258, 135] on td at bounding box center [261, 135] width 34 height 20
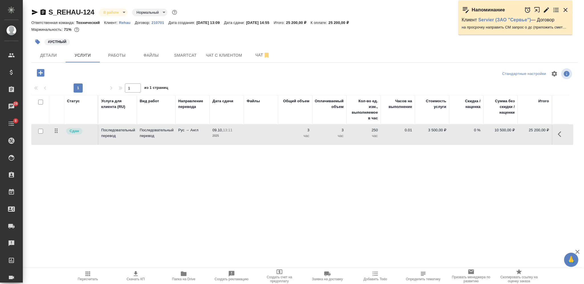
click at [258, 135] on td at bounding box center [261, 135] width 34 height 20
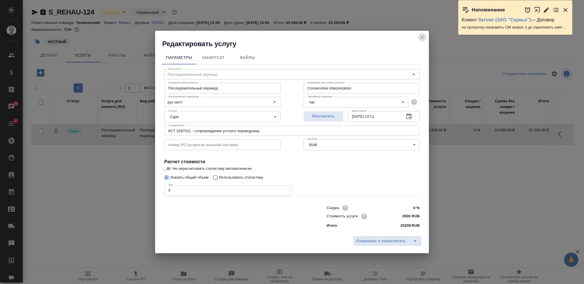
click at [422, 38] on icon "close" at bounding box center [422, 37] width 4 height 4
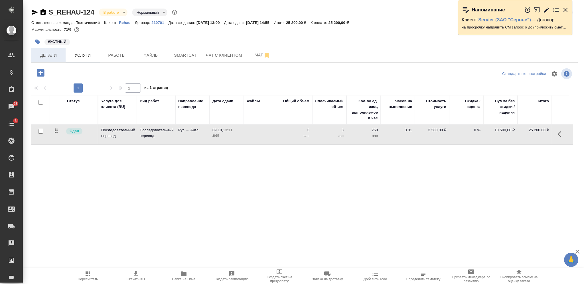
click at [53, 54] on span "Детали" at bounding box center [48, 55] width 27 height 7
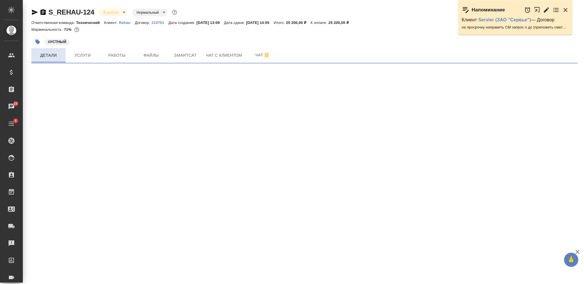
select select "RU"
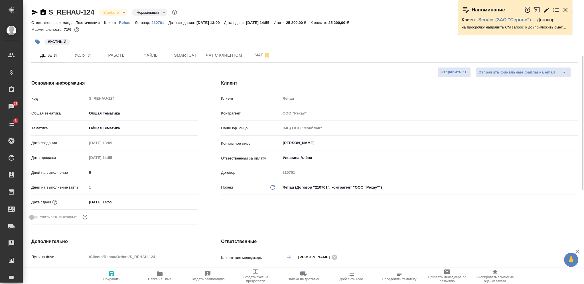
scroll to position [152, 0]
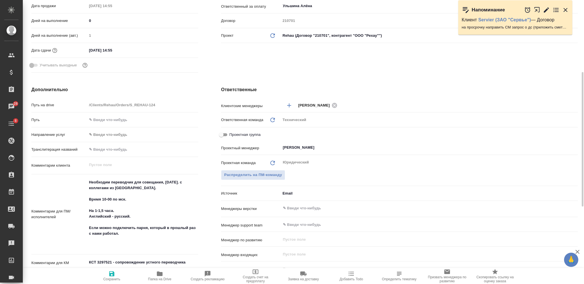
type textarea "x"
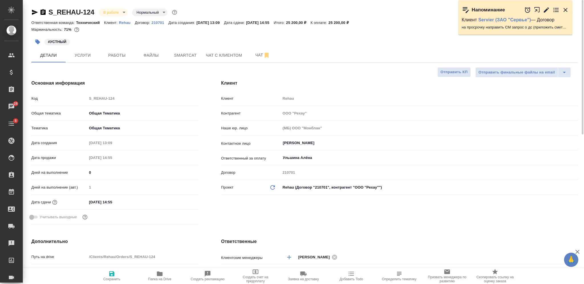
click at [113, 19] on div "Ответственная команда: Технический Клиент: Rehau Договор: 210701 Дата создания:…" at bounding box center [304, 22] width 546 height 7
click at [113, 10] on body "🙏 .cls-1 fill:#fff; AWATERA Nikiforova Valeria Клиенты Спецификации Заказы 28 Ч…" at bounding box center [292, 142] width 584 height 284
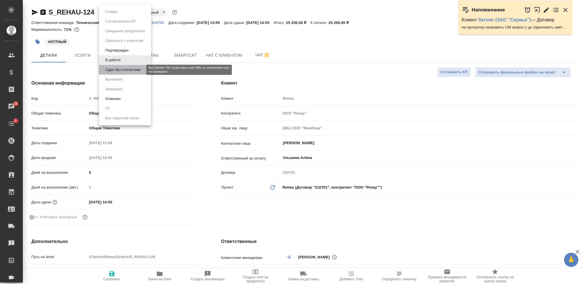
click at [112, 70] on button "Сдан без статистики" at bounding box center [123, 70] width 39 height 6
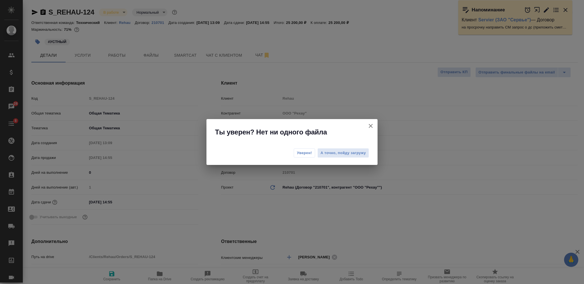
click at [295, 150] on button "Уверен!" at bounding box center [304, 153] width 21 height 9
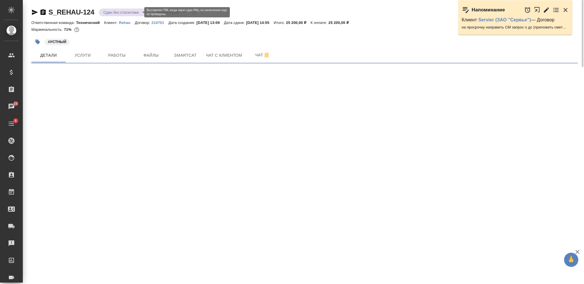
click at [116, 12] on body "🙏 .cls-1 fill:#fff; AWATERA Nikiforova Valeria Клиенты Спецификации Заказы 28 Ч…" at bounding box center [292, 142] width 584 height 284
select select "RU"
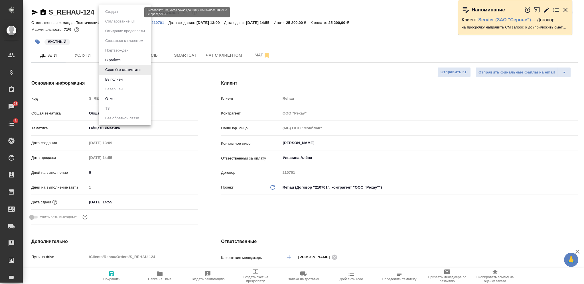
type textarea "x"
click at [134, 78] on li "Выполнен" at bounding box center [125, 80] width 52 height 10
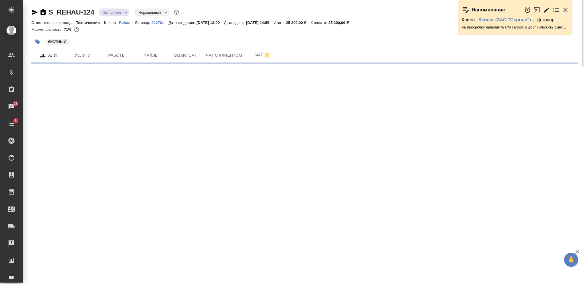
select select "RU"
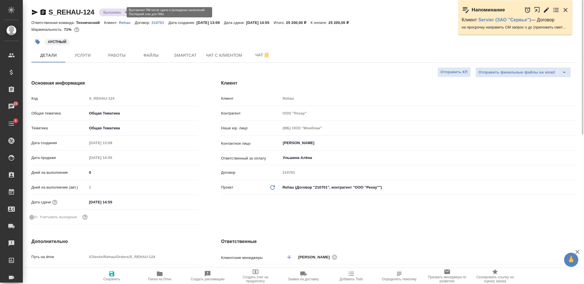
type textarea "x"
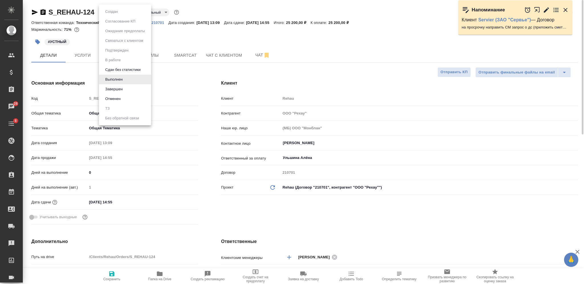
click at [116, 13] on body "🙏 .cls-1 fill:#fff; AWATERA Nikiforova Valeria Клиенты Спецификации Заказы 28 Ч…" at bounding box center [292, 142] width 584 height 284
click at [128, 87] on li "Завершен" at bounding box center [125, 89] width 52 height 10
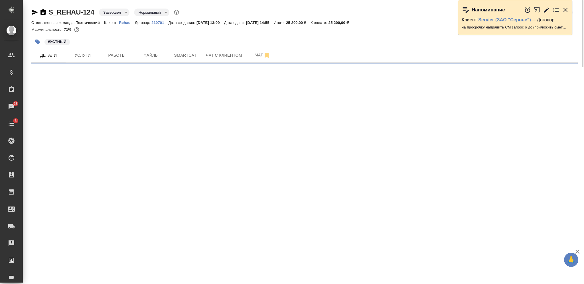
select select "RU"
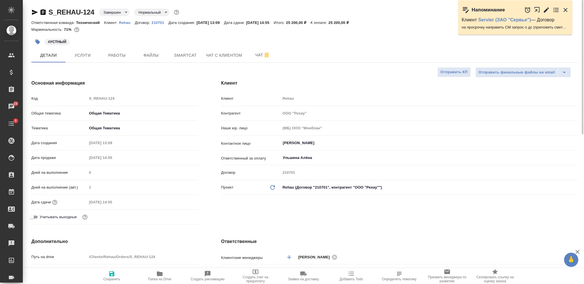
type textarea "x"
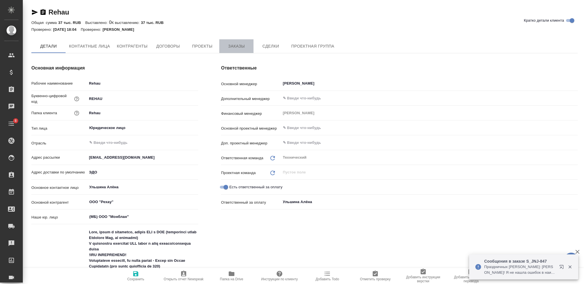
click at [228, 46] on span "Заказы" at bounding box center [236, 46] width 27 height 7
type textarea "x"
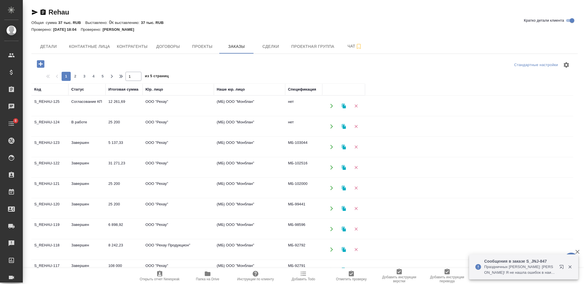
click at [129, 106] on td "12 261,69" at bounding box center [124, 106] width 37 height 20
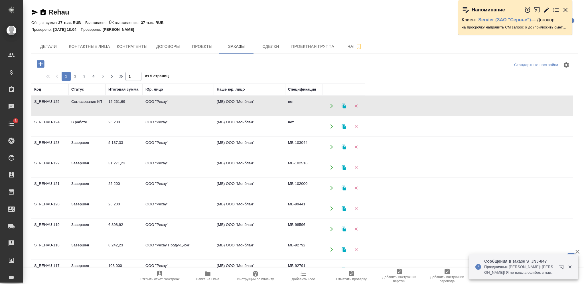
click at [129, 106] on td "12 261,69" at bounding box center [124, 106] width 37 height 20
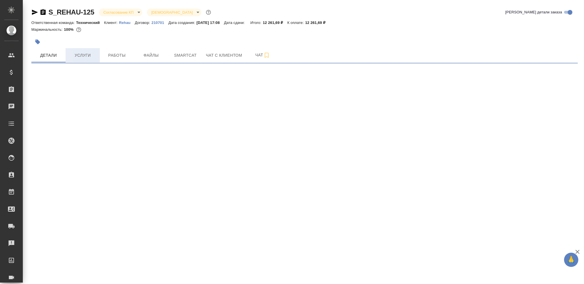
select select "RU"
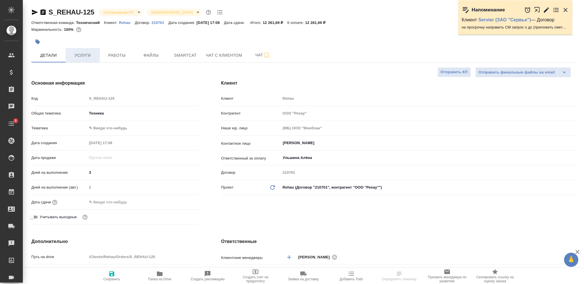
click at [81, 58] on span "Услуги" at bounding box center [82, 55] width 27 height 7
type textarea "x"
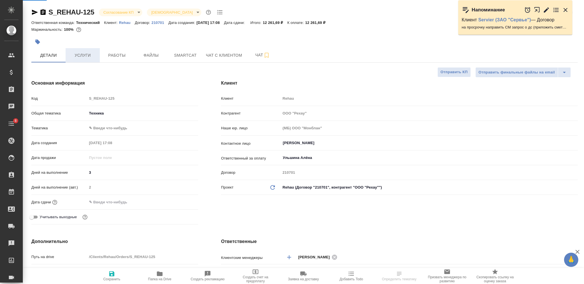
type textarea "x"
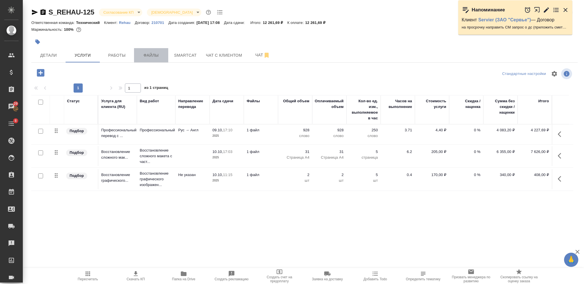
click at [152, 60] on button "Файлы" at bounding box center [151, 55] width 34 height 14
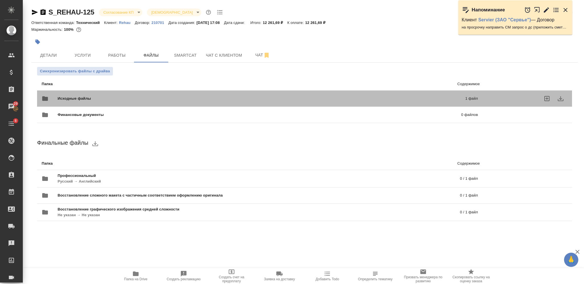
click at [170, 100] on span "Исходные файлы" at bounding box center [168, 99] width 220 height 6
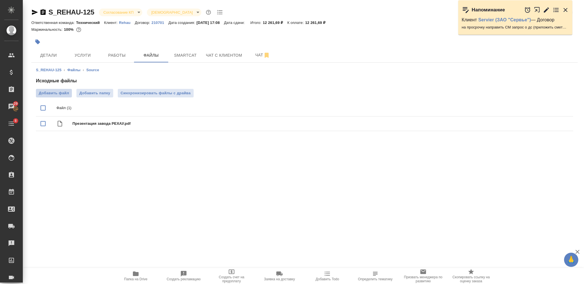
click at [56, 95] on span "Добавить файл" at bounding box center [54, 93] width 30 height 6
click at [0, 0] on input "Добавить файл" at bounding box center [0, 0] width 0 height 0
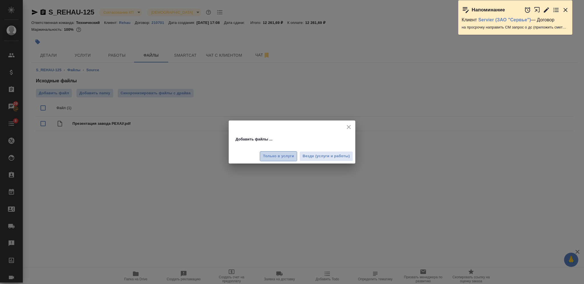
click at [291, 157] on span "Только в услуги" at bounding box center [278, 156] width 31 height 7
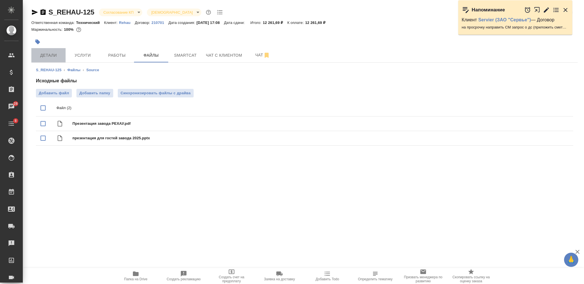
click at [49, 57] on span "Детали" at bounding box center [48, 55] width 27 height 7
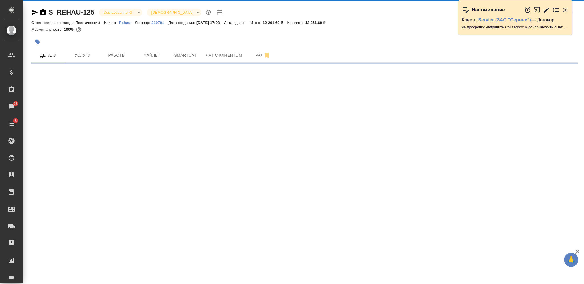
select select "RU"
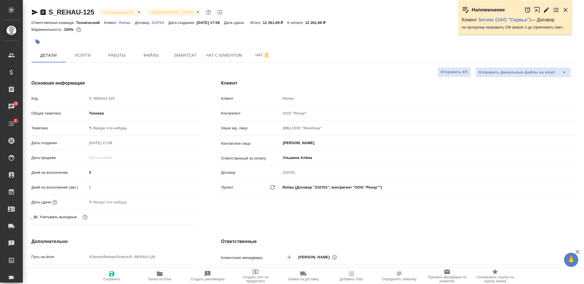
type textarea "x"
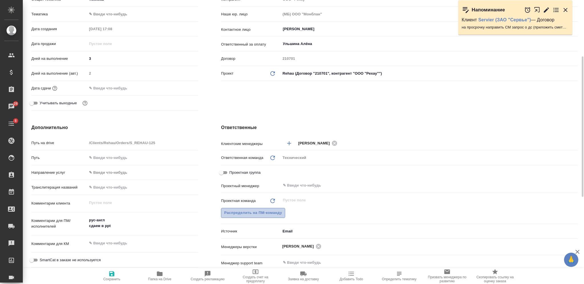
click at [281, 209] on button "Распределить на ПМ-команду" at bounding box center [253, 213] width 64 height 10
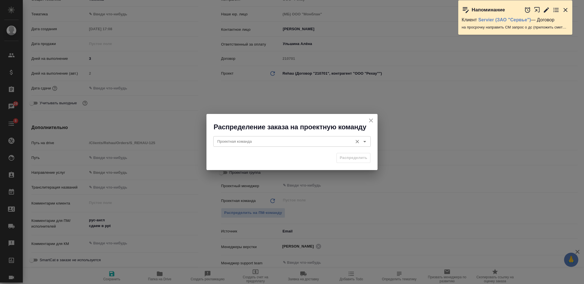
click at [259, 138] on input "Проектная команда" at bounding box center [282, 141] width 135 height 7
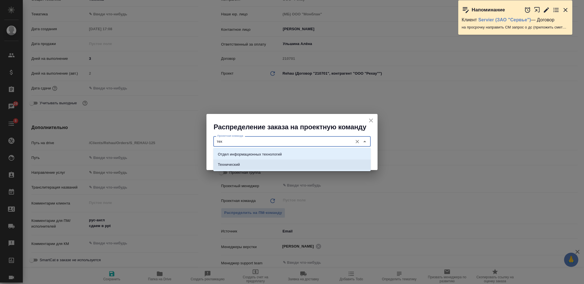
drag, startPoint x: 261, startPoint y: 167, endPoint x: 220, endPoint y: 230, distance: 75.3
click at [261, 167] on li "Технический" at bounding box center [291, 165] width 157 height 10
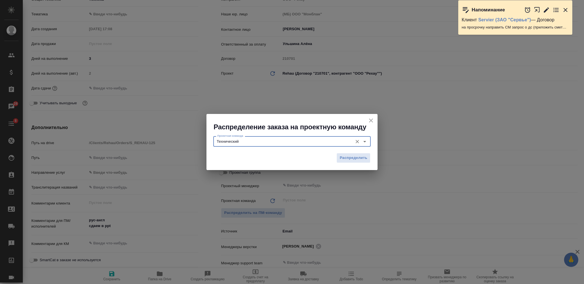
type input "Технический"
click at [112, 280] on div "Распределение заказа на проектную команду Проектная команда Технический Проектн…" at bounding box center [292, 142] width 584 height 284
click at [337, 160] on button "Распределить" at bounding box center [354, 158] width 34 height 10
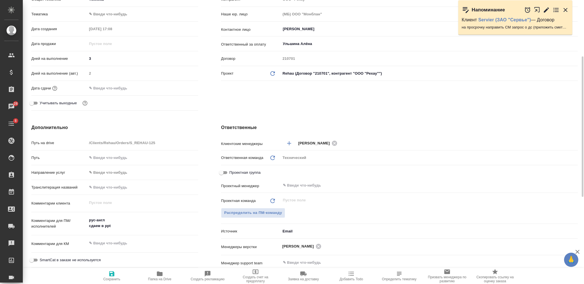
type textarea "x"
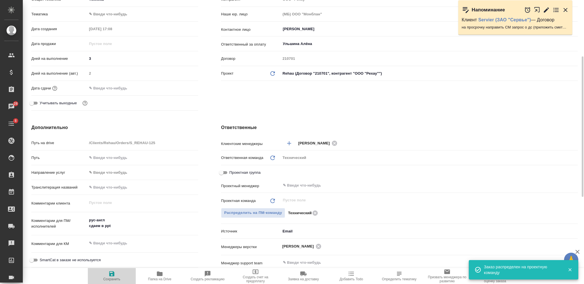
click at [115, 272] on icon "button" at bounding box center [111, 274] width 7 height 7
type textarea "x"
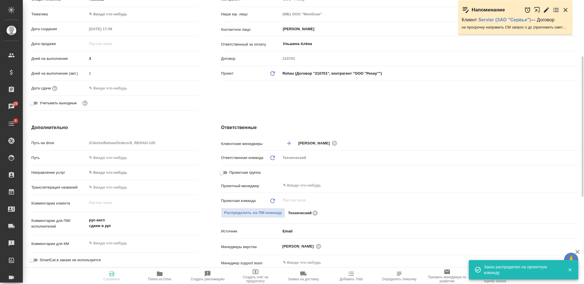
type textarea "x"
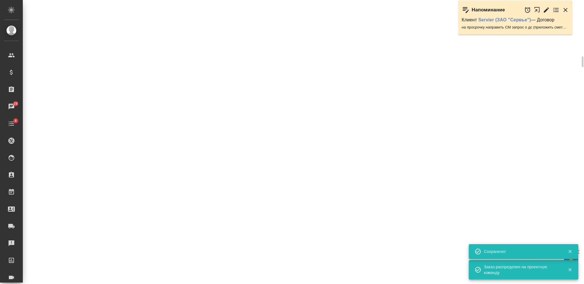
select select "RU"
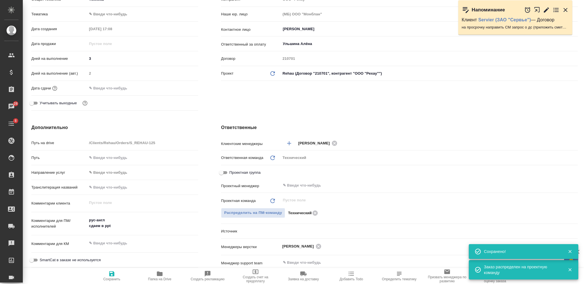
type textarea "x"
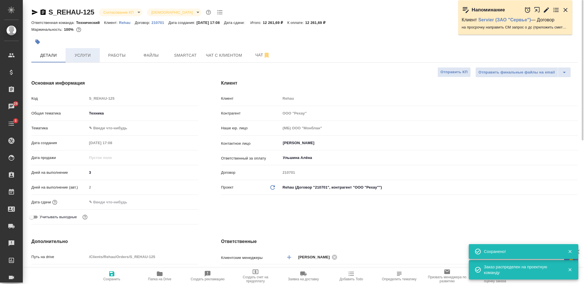
click at [80, 54] on span "Услуги" at bounding box center [82, 55] width 27 height 7
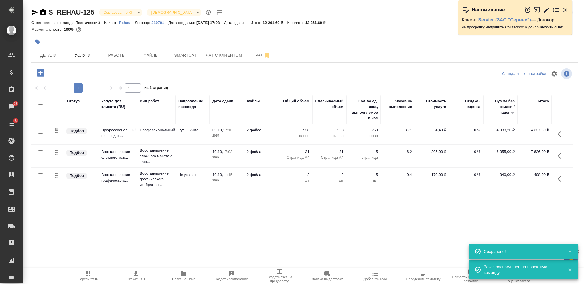
click at [39, 104] on input "checkbox" at bounding box center [40, 102] width 5 height 5
checkbox input "true"
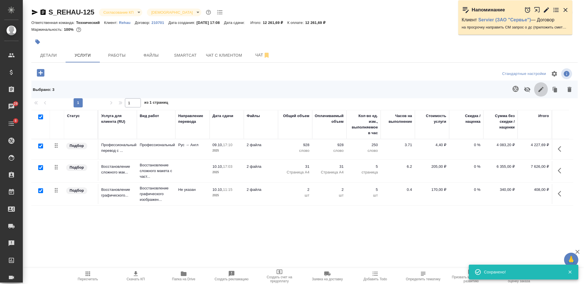
click at [538, 87] on icon "button" at bounding box center [541, 89] width 7 height 7
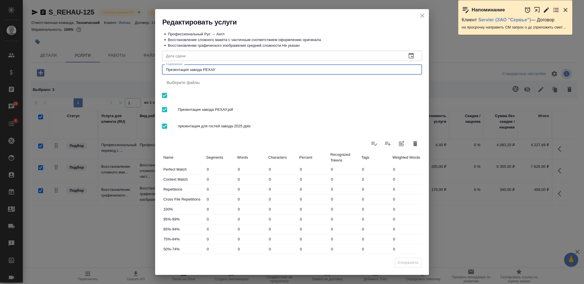
click at [166, 70] on textarea "Презентация завода РЕХАУ" at bounding box center [292, 70] width 252 height 4
paste textarea "3201050"
type textarea "3201050 Презентация завода РЕХАУ"
click at [408, 260] on span "Сохранить" at bounding box center [408, 263] width 21 height 7
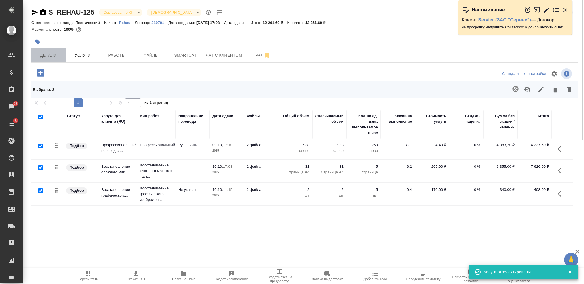
click at [48, 58] on span "Детали" at bounding box center [48, 55] width 27 height 7
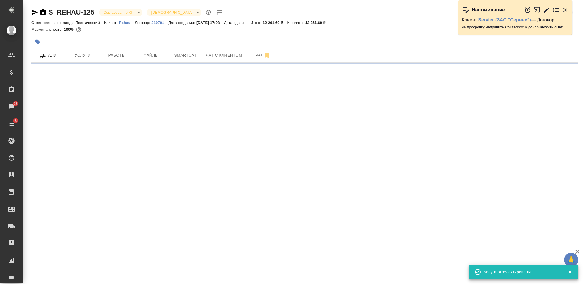
select select "RU"
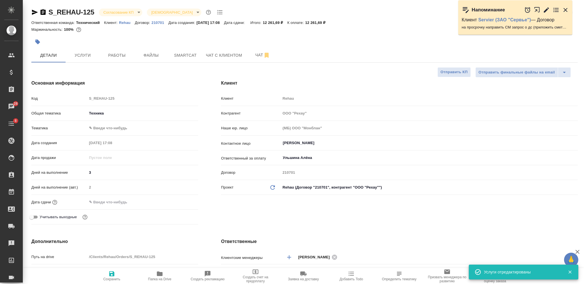
type textarea "x"
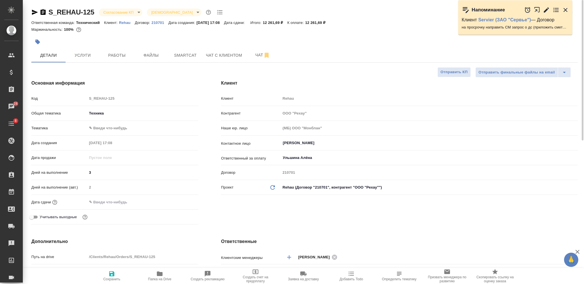
type textarea "x"
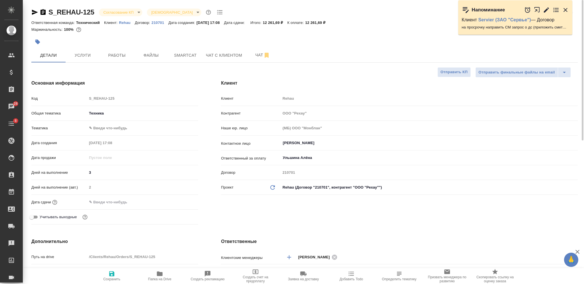
type textarea "x"
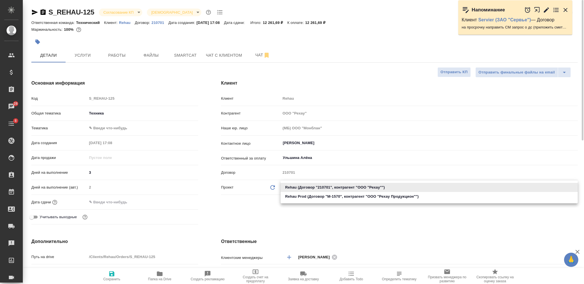
click at [351, 191] on body "🙏 .cls-1 fill:#fff; AWATERA Nikiforova Valeria Клиенты Спецификации Заказы 28 Ч…" at bounding box center [292, 142] width 584 height 284
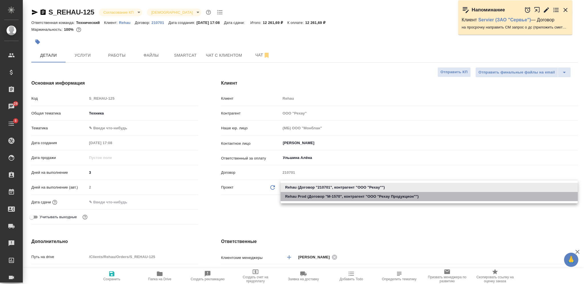
click at [351, 199] on li "Rehau Prod (Договор "М-1570", контрагент "ООО "Рехау Продукцион"")" at bounding box center [429, 196] width 297 height 9
type input "60ed7593b3d23e6dd08ca022"
type textarea "x"
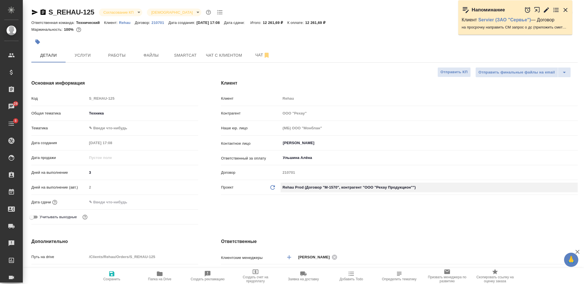
type input "ООО "Рехау Продукцион""
type input "М-1570"
type textarea "x"
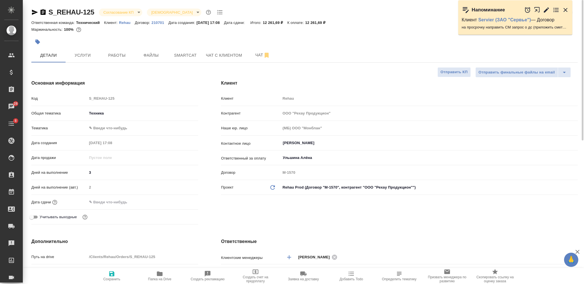
click at [118, 281] on span "Сохранить" at bounding box center [111, 280] width 17 height 4
type textarea "x"
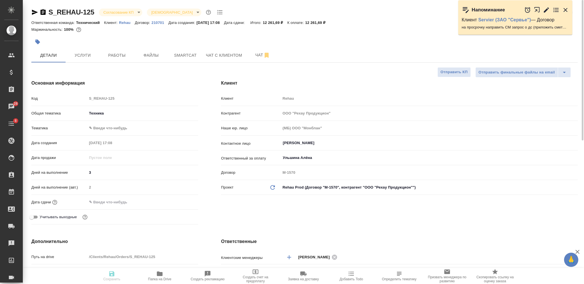
type textarea "x"
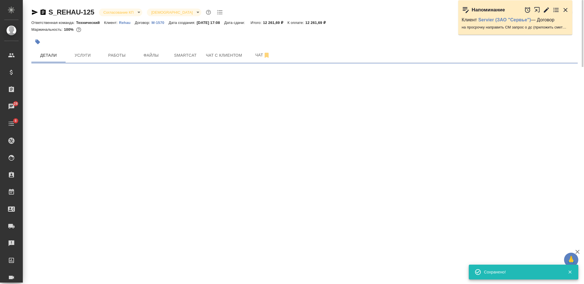
select select "RU"
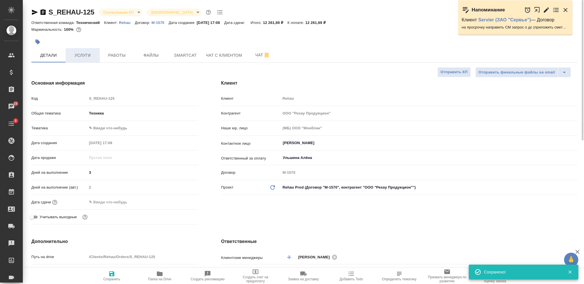
type textarea "x"
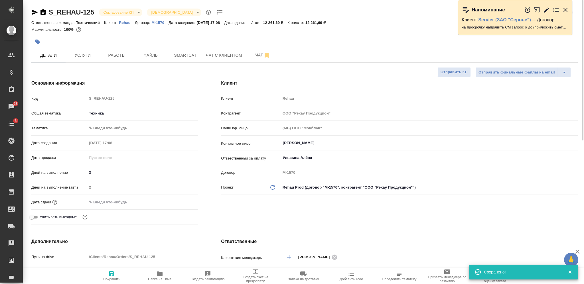
type textarea "x"
drag, startPoint x: 112, startPoint y: 202, endPoint x: 121, endPoint y: 202, distance: 9.4
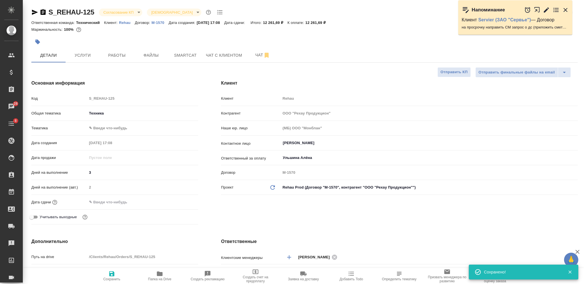
click at [112, 202] on input "text" at bounding box center [112, 202] width 50 height 8
click at [179, 203] on icon "button" at bounding box center [181, 202] width 7 height 7
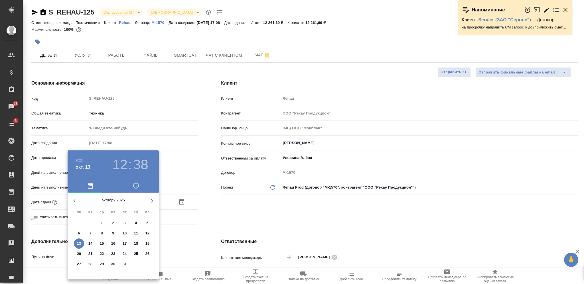
click at [114, 241] on p "16" at bounding box center [113, 244] width 4 height 6
type input "16.10.2025 12:38"
type textarea "x"
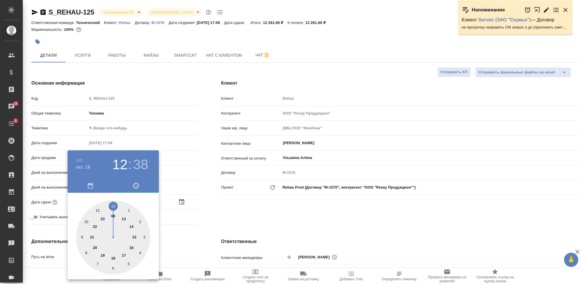
click at [125, 255] on div at bounding box center [113, 237] width 74 height 74
type input "16.10.2025 17:38"
type textarea "x"
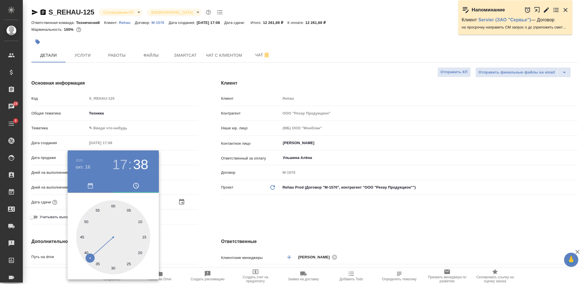
click at [115, 207] on div at bounding box center [113, 237] width 74 height 74
type input "16.10.2025 17:00"
type textarea "x"
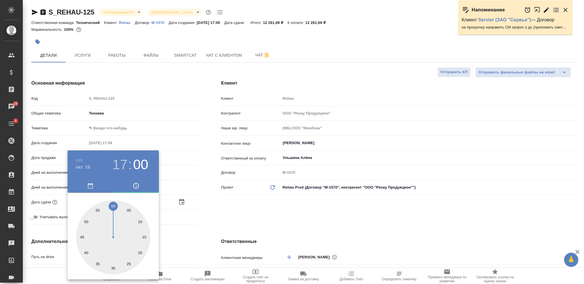
click at [225, 211] on div at bounding box center [292, 142] width 584 height 284
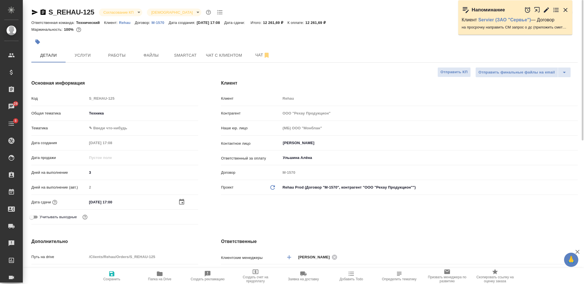
click at [111, 281] on span "Сохранить" at bounding box center [111, 280] width 17 height 4
type textarea "x"
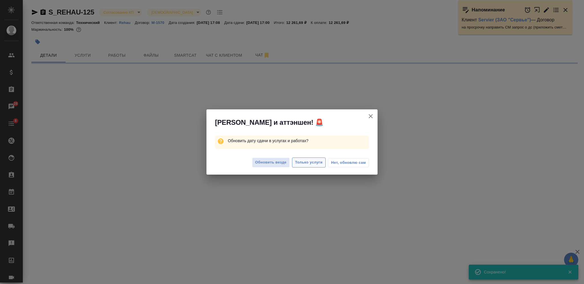
select select "RU"
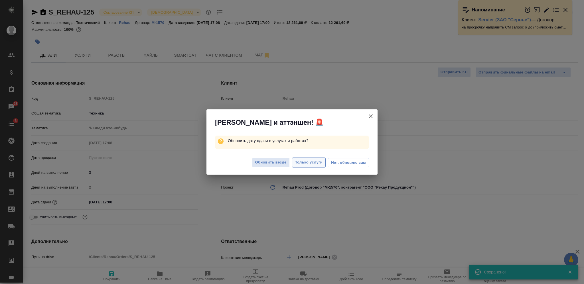
type textarea "x"
click at [300, 165] on span "Только услуги" at bounding box center [309, 162] width 28 height 7
type textarea "x"
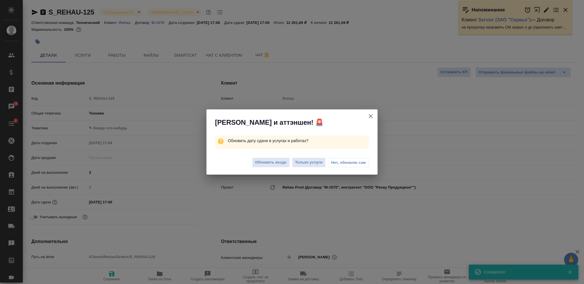
type textarea "x"
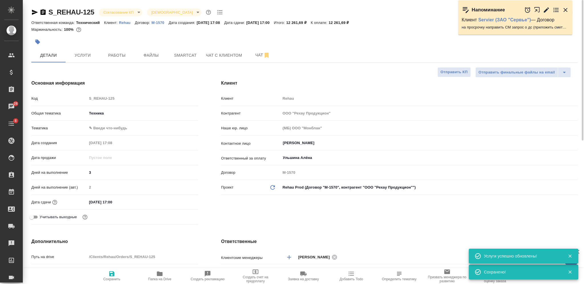
click at [130, 11] on body "🙏 .cls-1 fill:#fff; AWATERA Nikiforova Valeria Клиенты Спецификации Заказы 28 Ч…" at bounding box center [292, 142] width 584 height 284
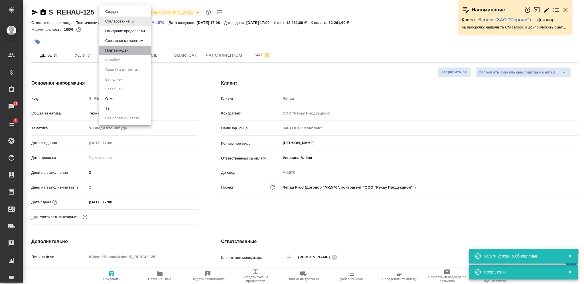
click at [131, 50] on li "Подтвержден" at bounding box center [125, 51] width 52 height 10
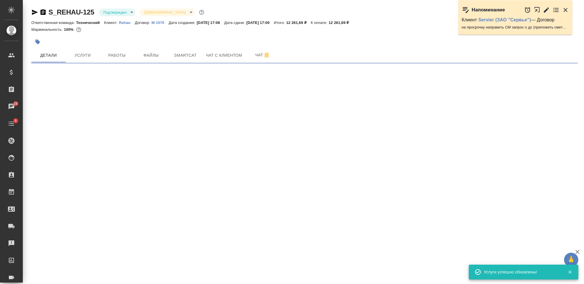
select select "RU"
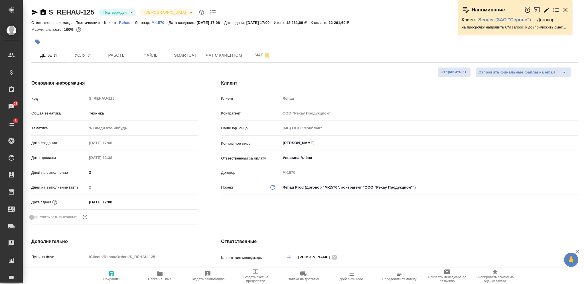
type textarea "x"
click at [252, 55] on span "Чат" at bounding box center [262, 55] width 27 height 7
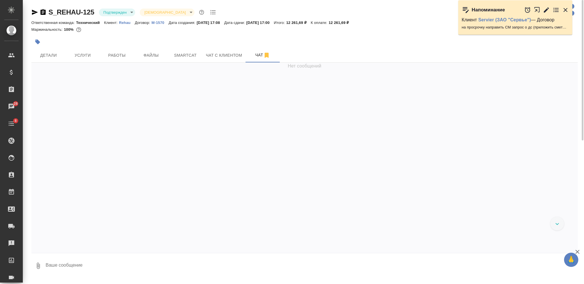
click at [156, 264] on textarea at bounding box center [311, 265] width 533 height 19
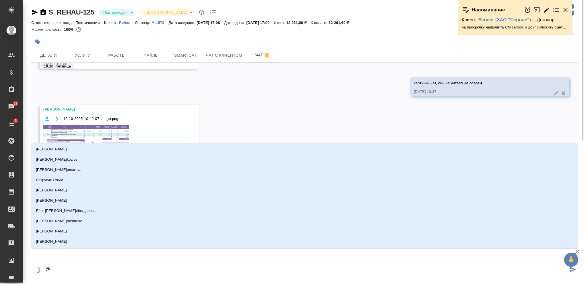
type textarea "@З"
type input "З"
type textarea "@За"
type input "За"
type textarea "@Заб"
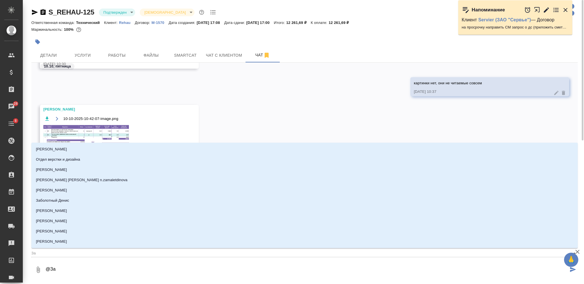
type input "Заб"
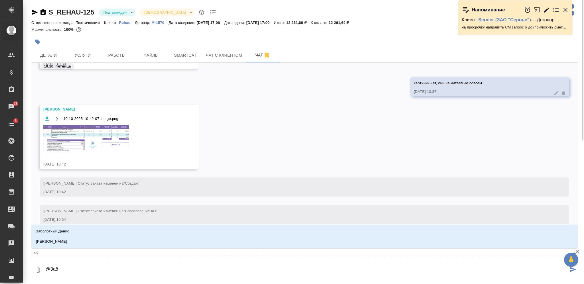
type textarea "@Забо"
type input "Забо"
type textarea "@Забор"
type input "Забор"
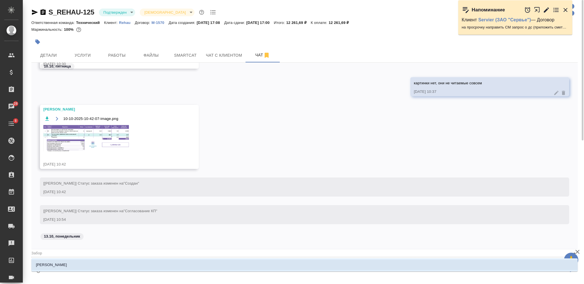
click at [156, 264] on li "Заборова Александра" at bounding box center [304, 265] width 546 height 10
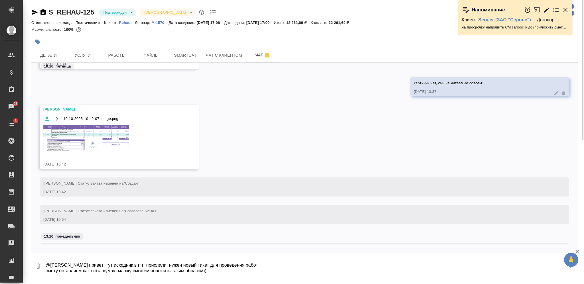
type textarea "@Заборова Александра привет! тут исходник в ппт прислали, нужен новый тикет для…"
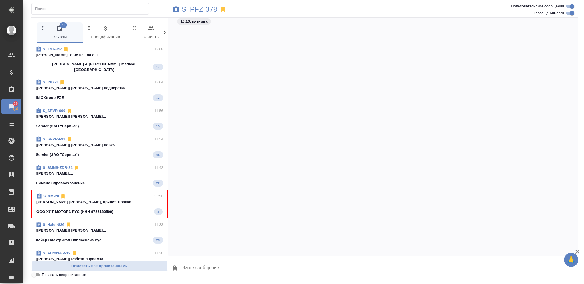
scroll to position [1393, 0]
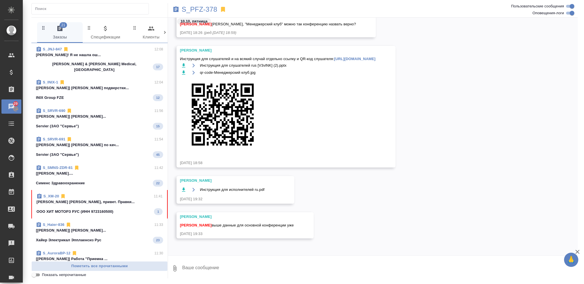
click at [116, 201] on span "S_XM-20 11:41 [PERSON_NAME] [PERSON_NAME], привет. Правки... ООО ХИТ МОТОРЗ РУС…" at bounding box center [100, 205] width 126 height 22
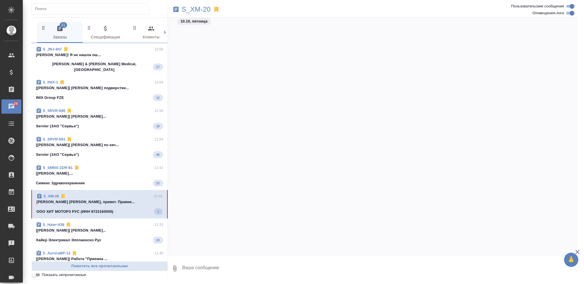
scroll to position [8425, 0]
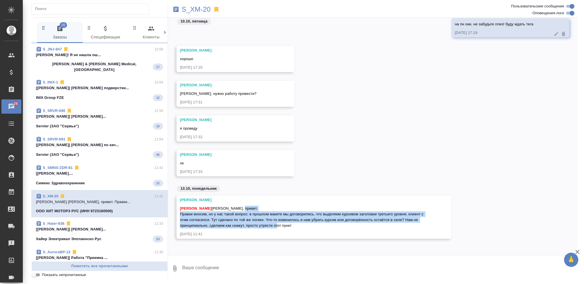
drag, startPoint x: 180, startPoint y: 214, endPoint x: 318, endPoint y: 226, distance: 138.0
click at [318, 226] on div "[PERSON_NAME] [PERSON_NAME], привет. Правки вносим, но у нас такой вопрос: в пр…" at bounding box center [306, 216] width 252 height 24
copy span "Правки вносим, но у нас такой вопрос: в прошлом макете мы договорились, что выд…"
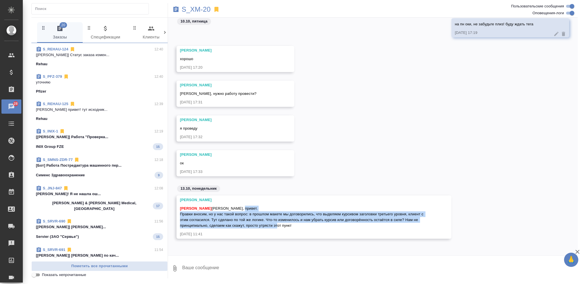
click at [313, 225] on div "[PERSON_NAME] [PERSON_NAME], привет. Правки вносим, но у нас такой вопрос: в пр…" at bounding box center [306, 216] width 252 height 24
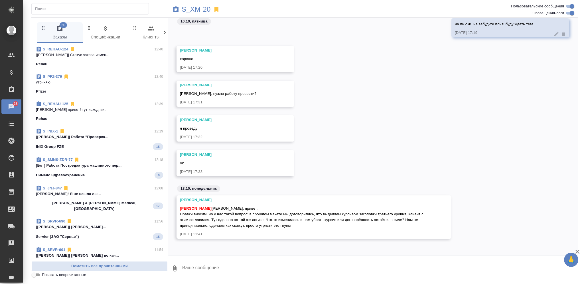
click at [246, 267] on textarea at bounding box center [380, 268] width 396 height 19
type textarea "уточняю"
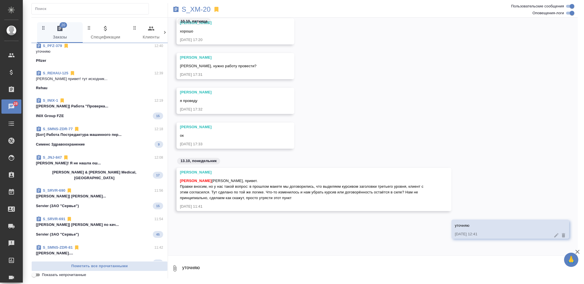
scroll to position [0, 0]
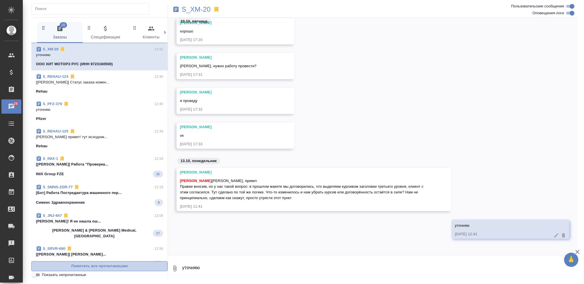
click at [117, 263] on span "Пометить все прочитанными" at bounding box center [100, 266] width 130 height 7
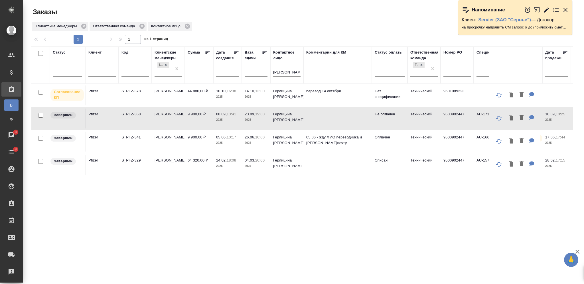
click at [282, 74] on input "герлиц" at bounding box center [286, 72] width 27 height 7
click at [67, 71] on div at bounding box center [67, 71] width 29 height 8
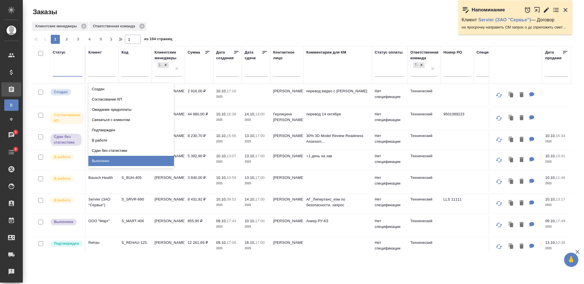
click at [159, 161] on div "Выполнен" at bounding box center [131, 161] width 86 height 10
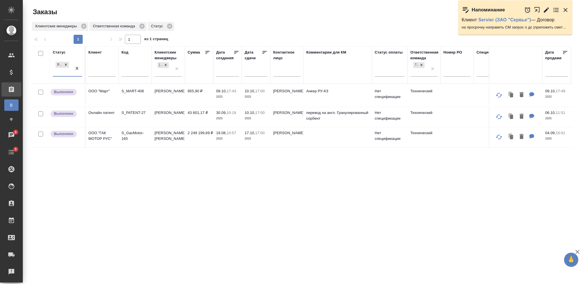
click at [218, 190] on div "Статус option Выполнен, selected. 0 results available. Select is focused ,type …" at bounding box center [302, 148] width 542 height 205
click at [196, 93] on td "855,90 ₽" at bounding box center [199, 96] width 29 height 20
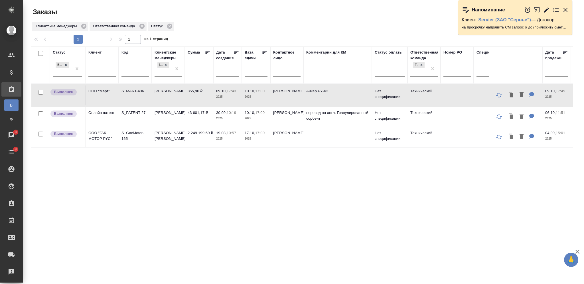
click at [196, 93] on td "855,90 ₽" at bounding box center [199, 96] width 29 height 20
click at [191, 113] on td "43 601,17 ₽" at bounding box center [199, 117] width 29 height 20
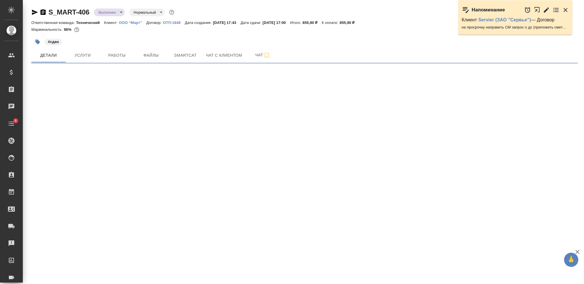
select select "RU"
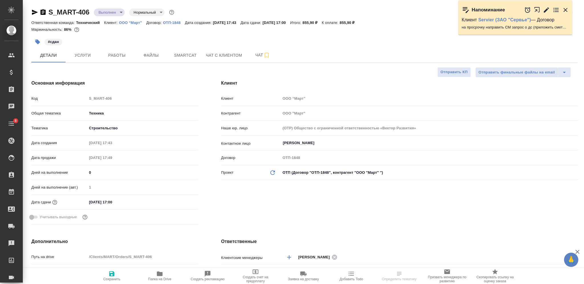
click at [108, 11] on body "🙏 .cls-1 fill:#fff; AWATERA [PERSON_NAME] Спецификации Заказы Чаты 8 Todo Проек…" at bounding box center [292, 142] width 584 height 284
type textarea "x"
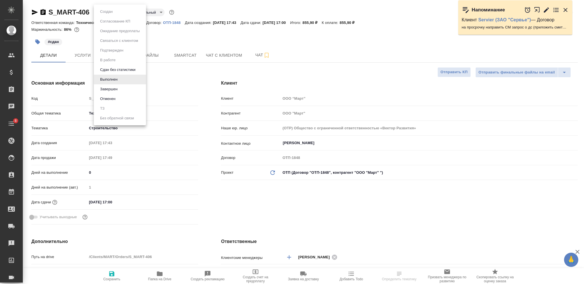
type textarea "x"
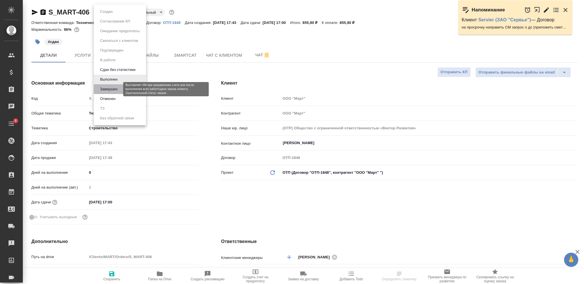
drag, startPoint x: 118, startPoint y: 88, endPoint x: 279, endPoint y: 37, distance: 168.9
click at [118, 88] on button "Завершен" at bounding box center [108, 89] width 21 height 6
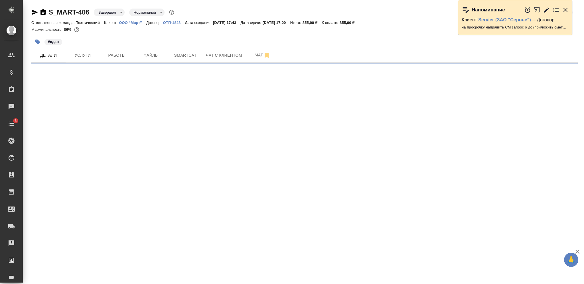
select select "RU"
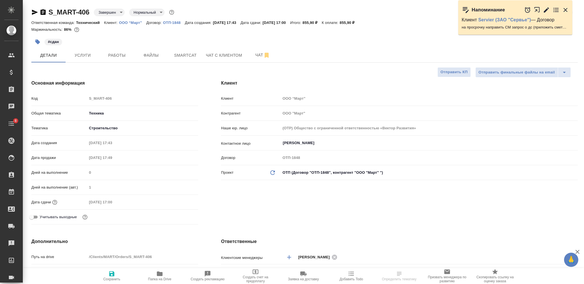
type textarea "x"
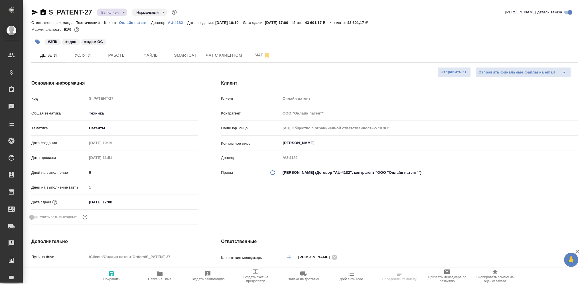
select select "RU"
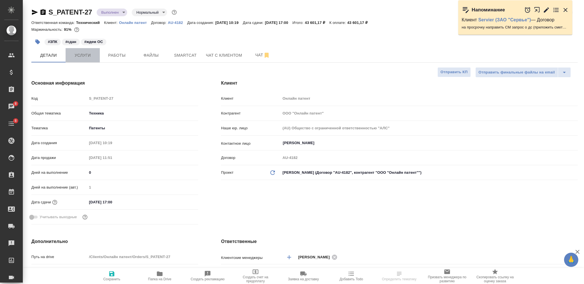
click at [84, 57] on span "Услуги" at bounding box center [82, 55] width 27 height 7
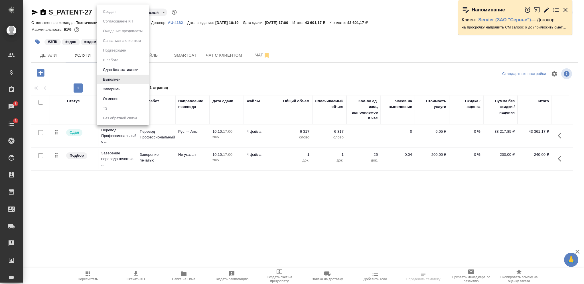
click at [118, 14] on body "🙏 .cls-1 fill:#fff; AWATERA [PERSON_NAME] Спецификации Заказы 8 Чаты 8 Todo Про…" at bounding box center [292, 142] width 584 height 284
drag, startPoint x: 120, startPoint y: 87, endPoint x: 72, endPoint y: 70, distance: 51.3
click at [119, 87] on button "Завершен" at bounding box center [111, 89] width 21 height 6
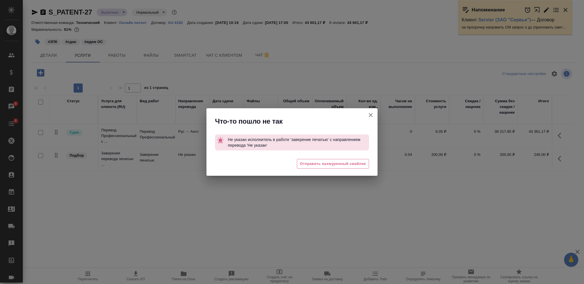
click at [370, 113] on icon "button" at bounding box center [370, 115] width 7 height 7
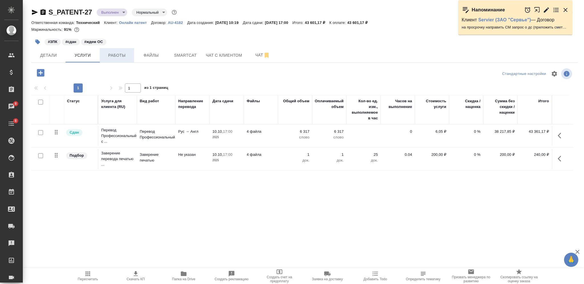
click at [112, 50] on button "Работы" at bounding box center [117, 55] width 34 height 14
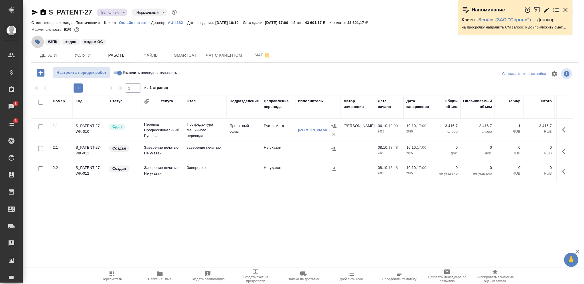
click at [36, 40] on icon "button" at bounding box center [38, 42] width 6 height 6
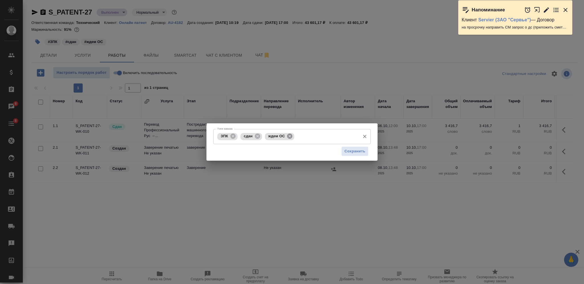
click at [288, 135] on icon at bounding box center [289, 136] width 5 height 5
click at [353, 152] on span "Сохранить" at bounding box center [355, 151] width 21 height 7
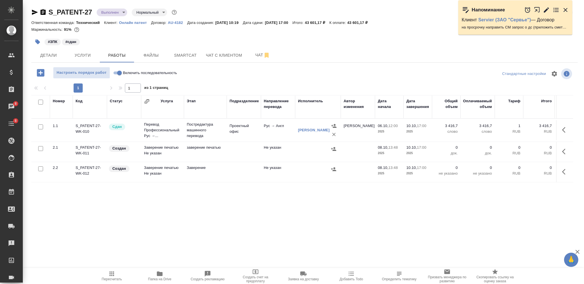
click at [40, 147] on input "checkbox" at bounding box center [40, 148] width 5 height 5
checkbox input "true"
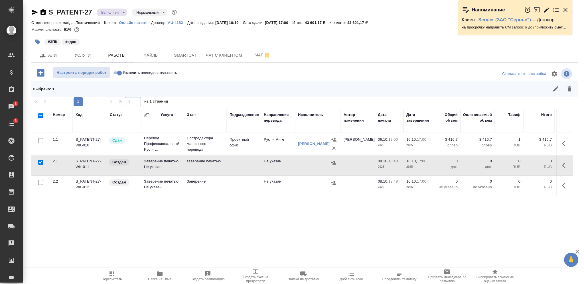
drag, startPoint x: 40, startPoint y: 182, endPoint x: 175, endPoint y: 163, distance: 136.5
click at [40, 183] on input "checkbox" at bounding box center [40, 182] width 5 height 5
checkbox input "true"
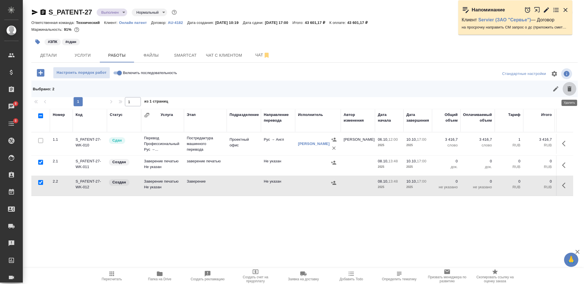
click at [573, 90] on button "button" at bounding box center [570, 89] width 14 height 14
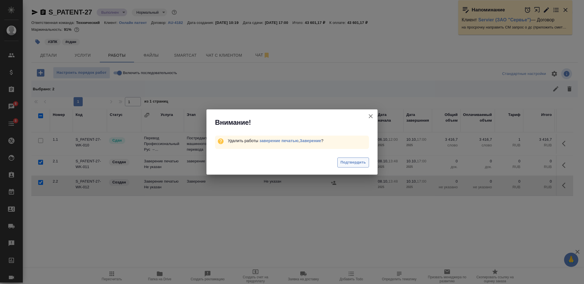
click at [359, 166] on span "Подтвердить" at bounding box center [353, 162] width 25 height 7
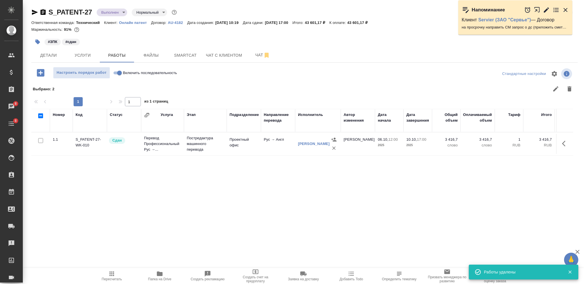
click at [115, 13] on body "🙏 .cls-1 fill:#fff; AWATERA [PERSON_NAME] Спецификации Заказы 8 Чаты 8 Todo Про…" at bounding box center [292, 142] width 584 height 284
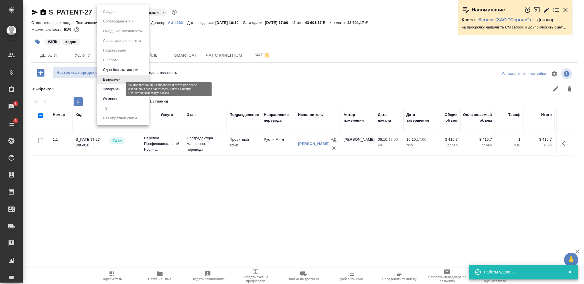
click at [119, 88] on button "Завершен" at bounding box center [111, 89] width 21 height 6
